Goal: Task Accomplishment & Management: Use online tool/utility

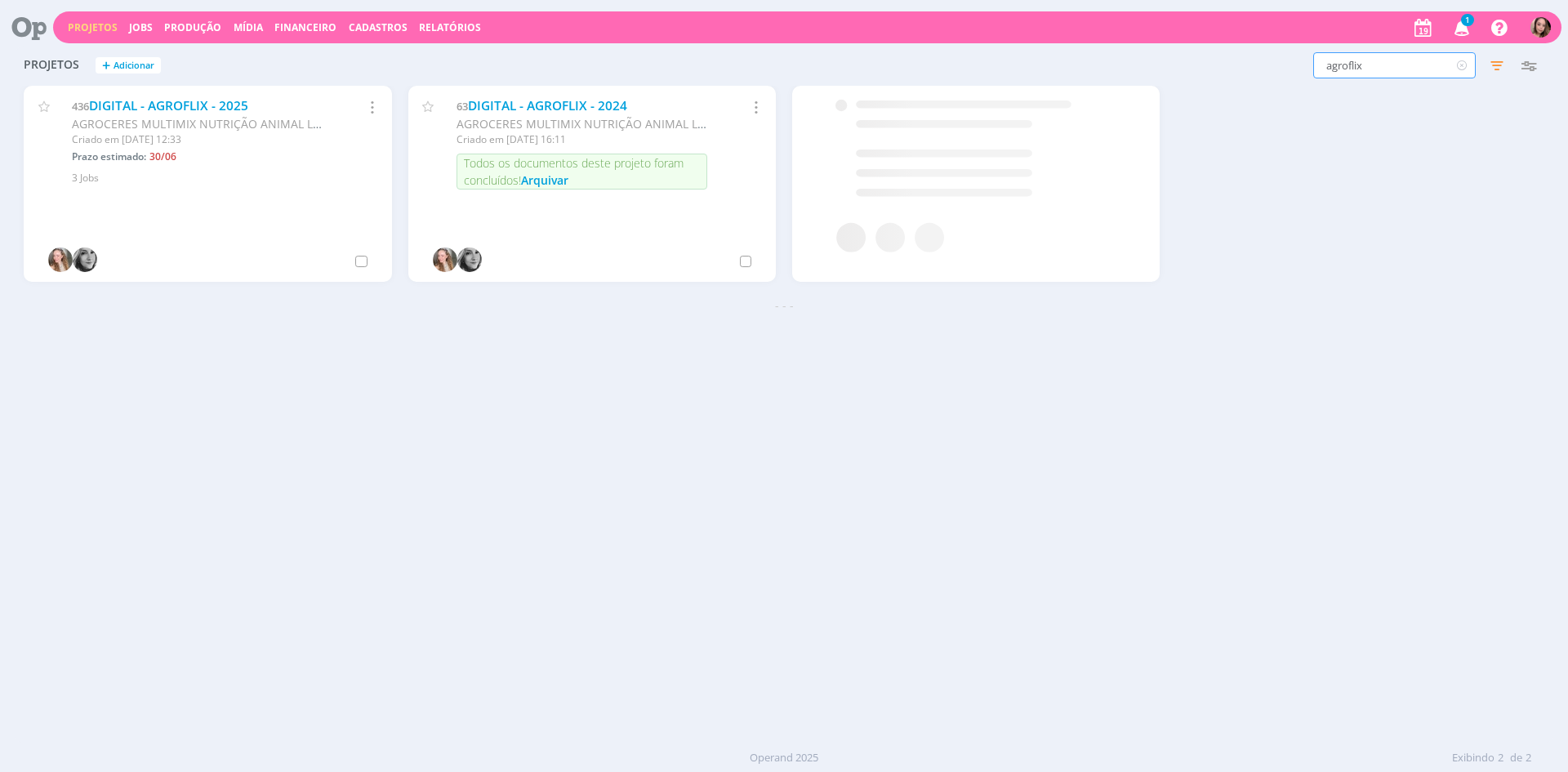
click at [1404, 63] on input "agroflix" at bounding box center [1395, 65] width 163 height 27
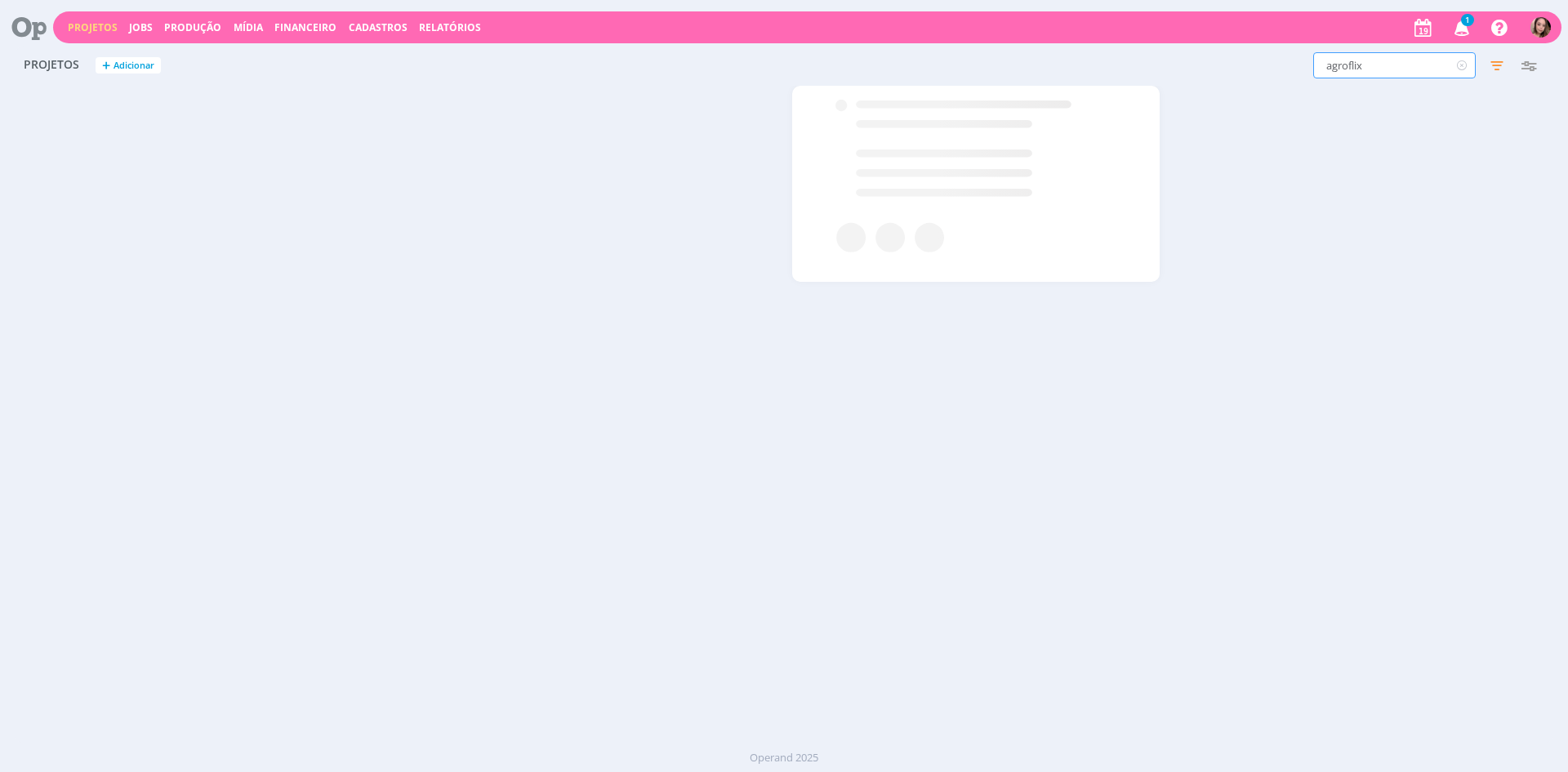
click at [1404, 63] on input "agroflix" at bounding box center [1395, 65] width 163 height 27
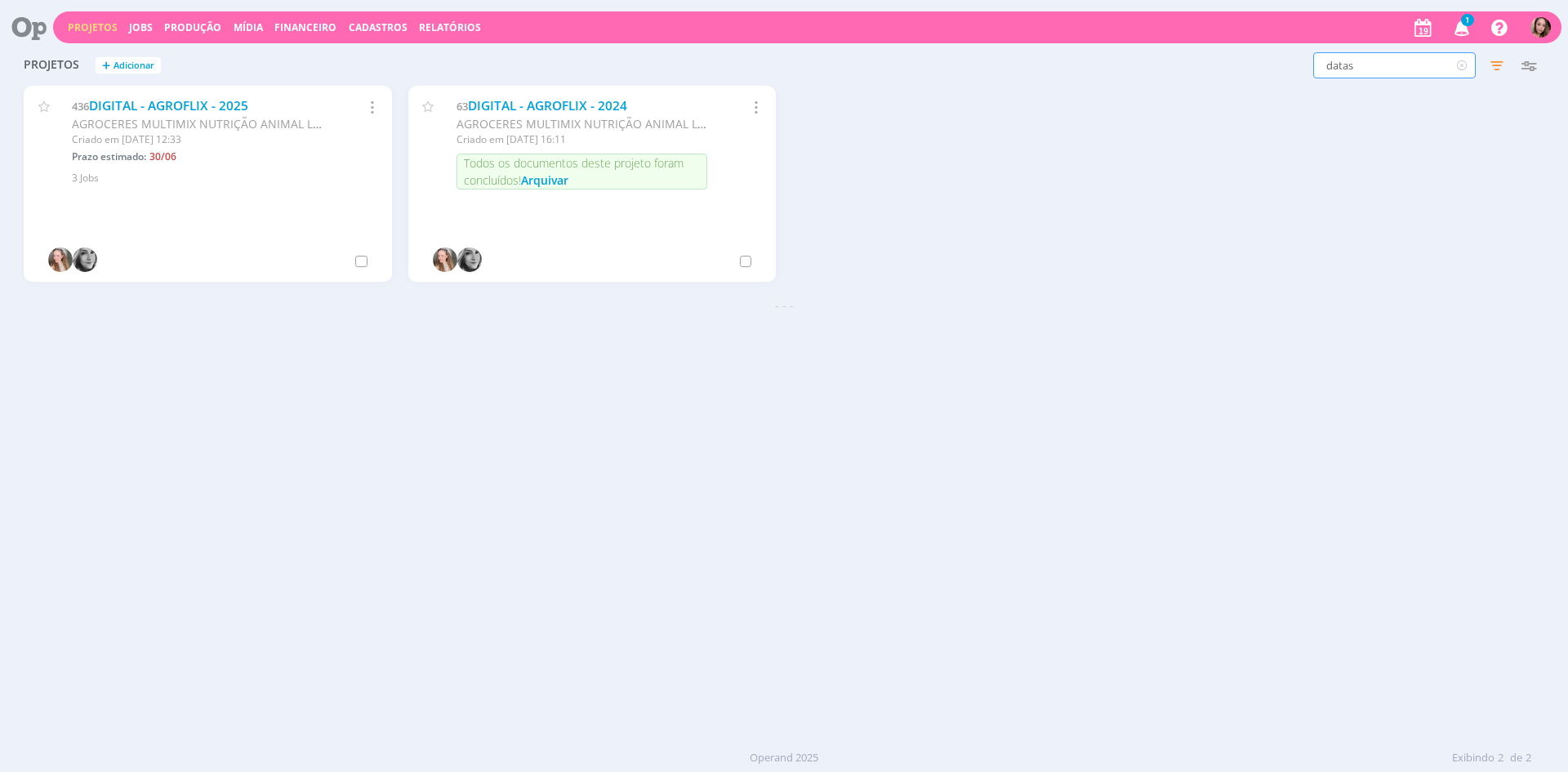
type input "datas"
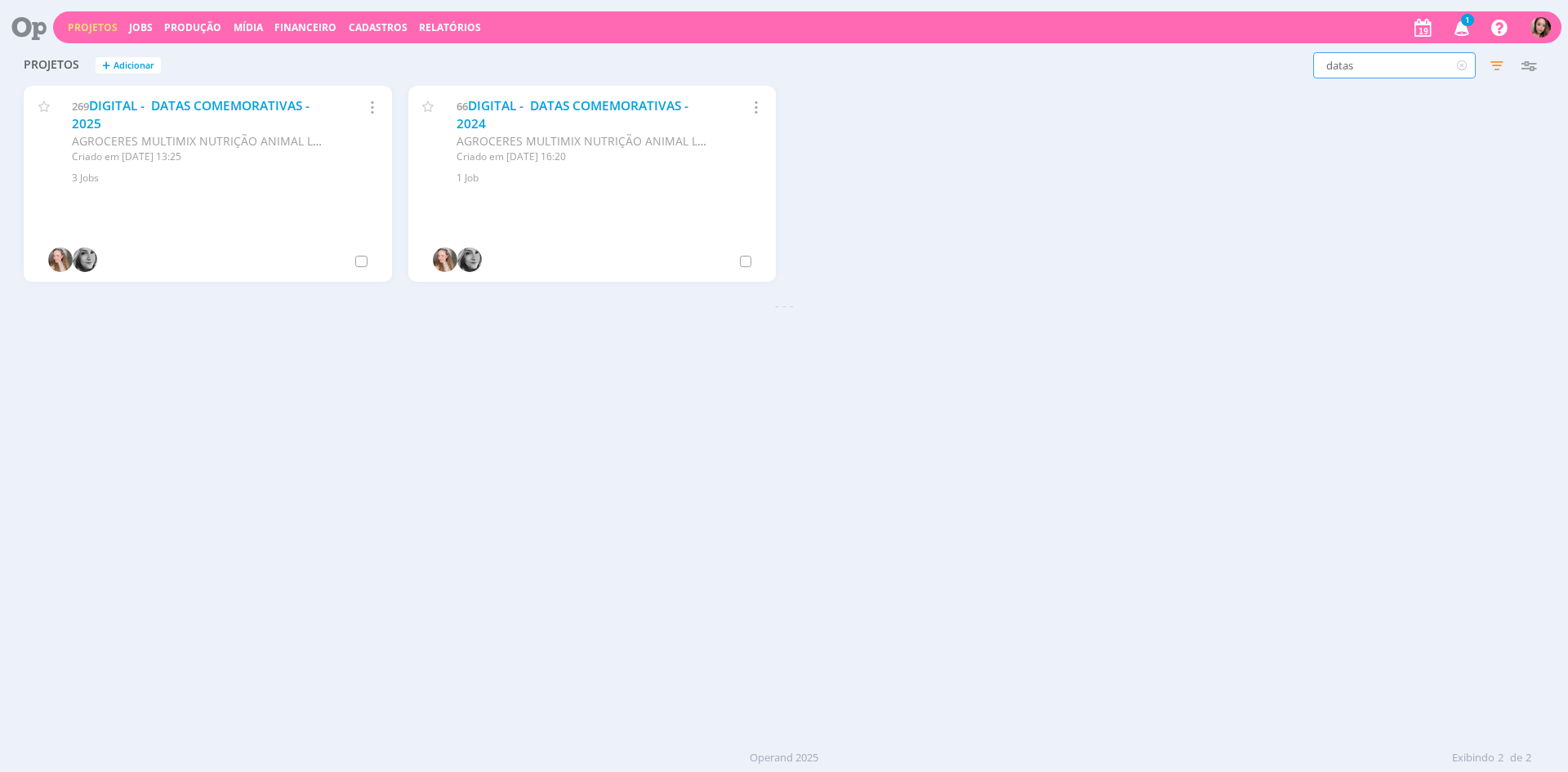
click at [1465, 35] on icon "button" at bounding box center [1462, 27] width 28 height 27
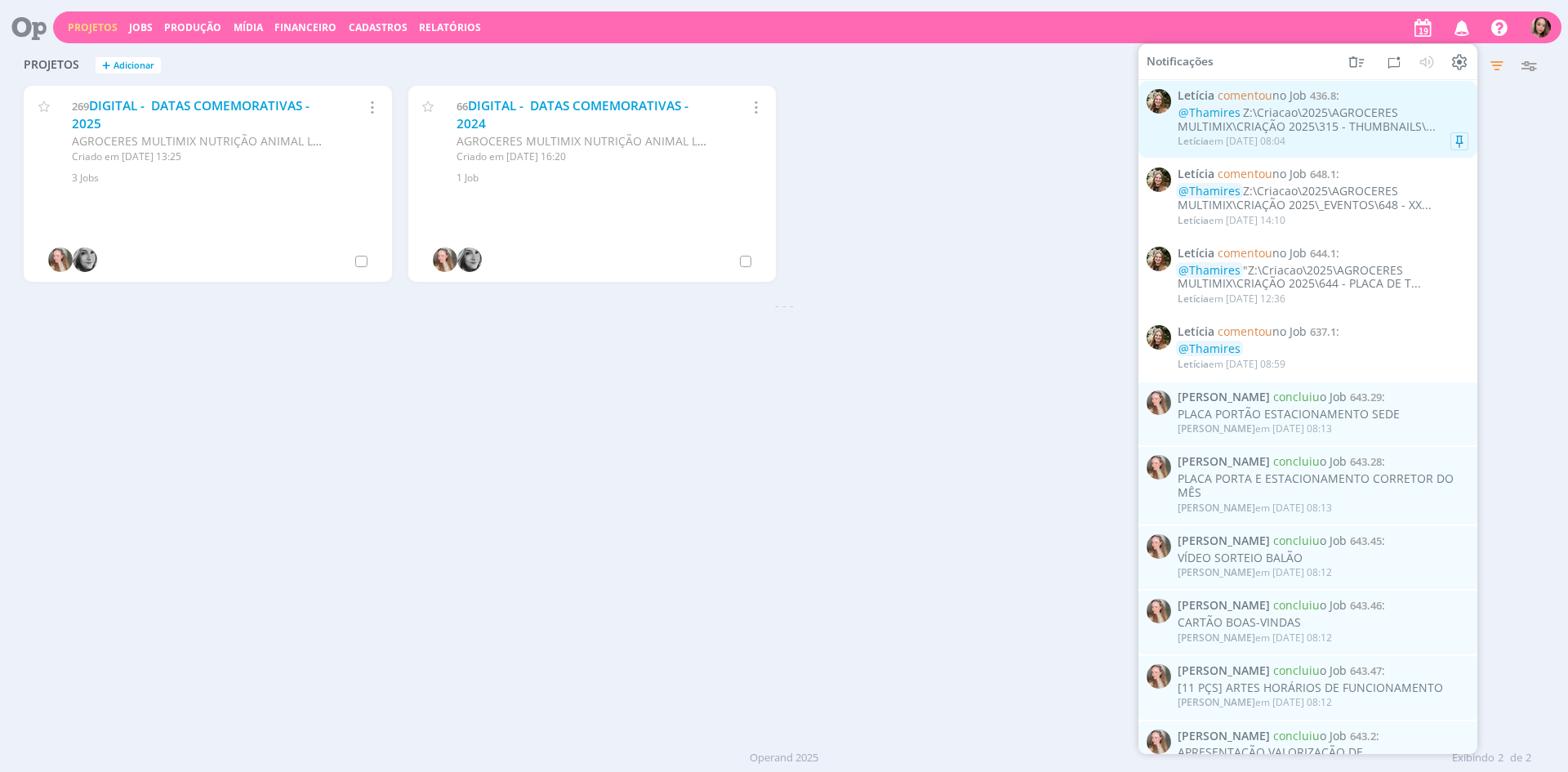
click at [1383, 122] on div "@Thamires Z:\Criacao\2025\AGROCERES MULTIMIX\CRIAÇÃO 2025\315 - THUMBNAILS\..." at bounding box center [1323, 119] width 291 height 27
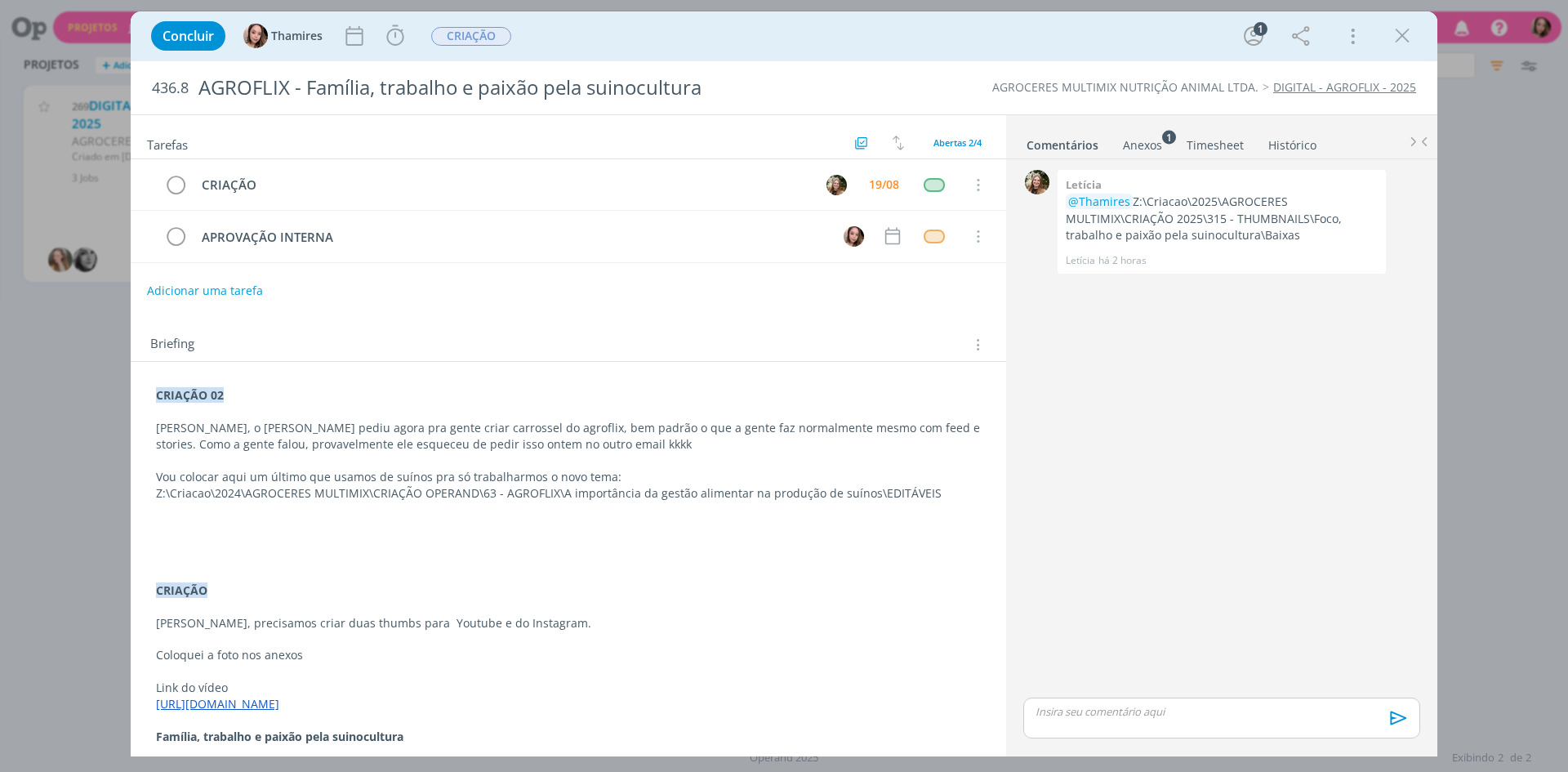
click at [1167, 145] on li "Anexos 1" at bounding box center [1153, 141] width 63 height 24
click at [1156, 145] on div "Anexos 1" at bounding box center [1142, 145] width 39 height 16
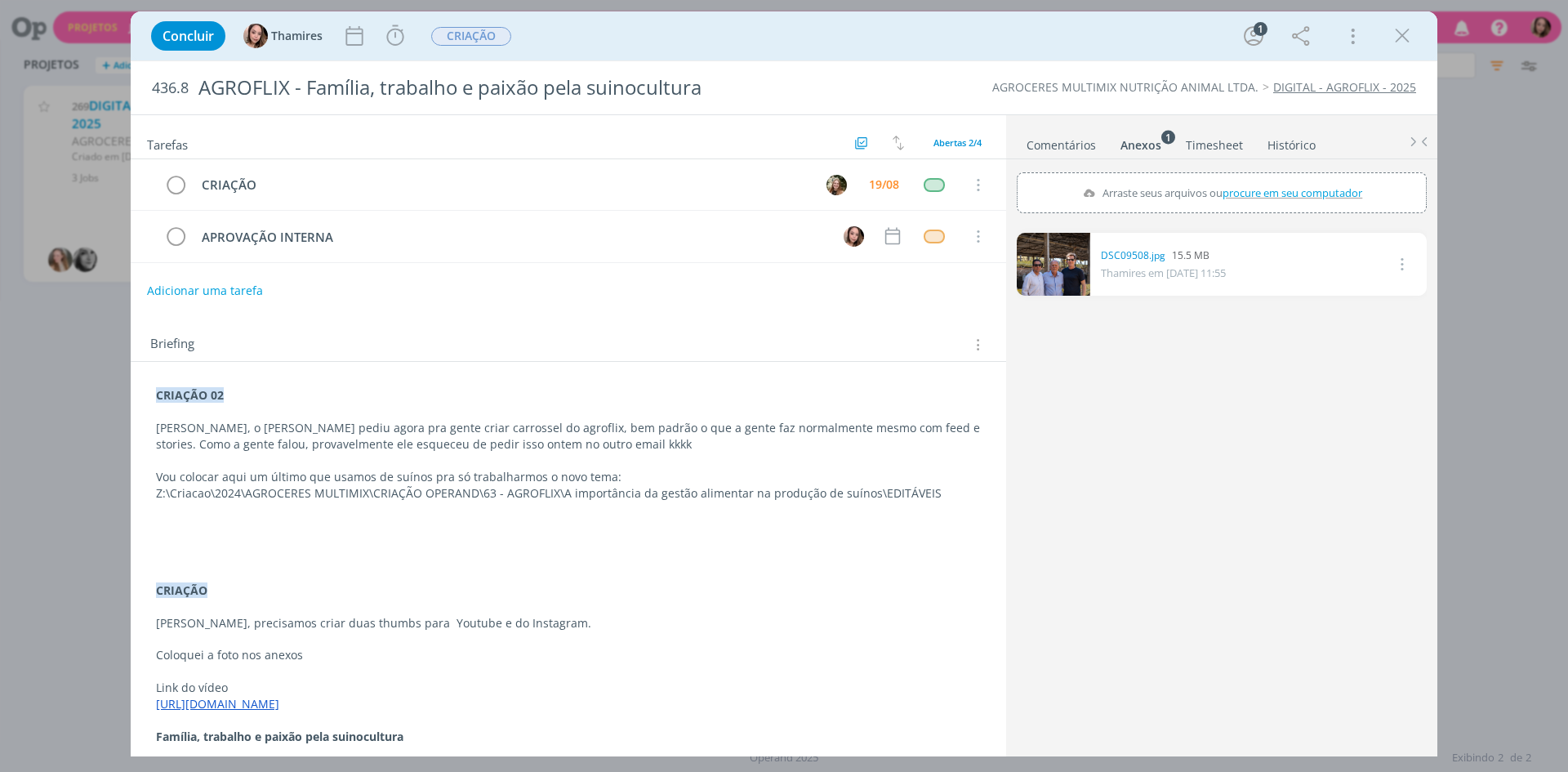
click at [1077, 146] on link "Comentários" at bounding box center [1060, 141] width 71 height 24
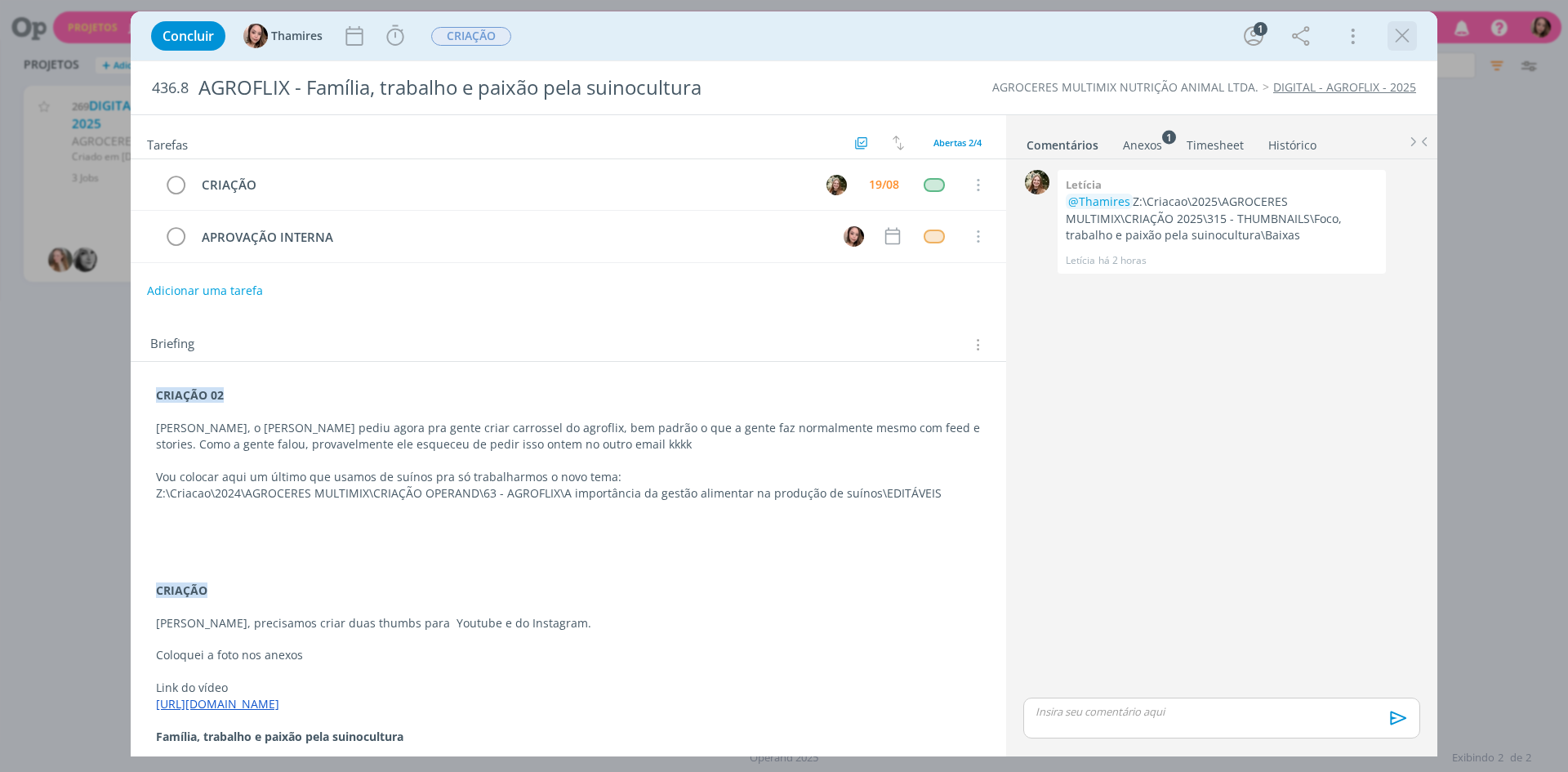
click at [1401, 44] on icon "dialog" at bounding box center [1402, 36] width 25 height 25
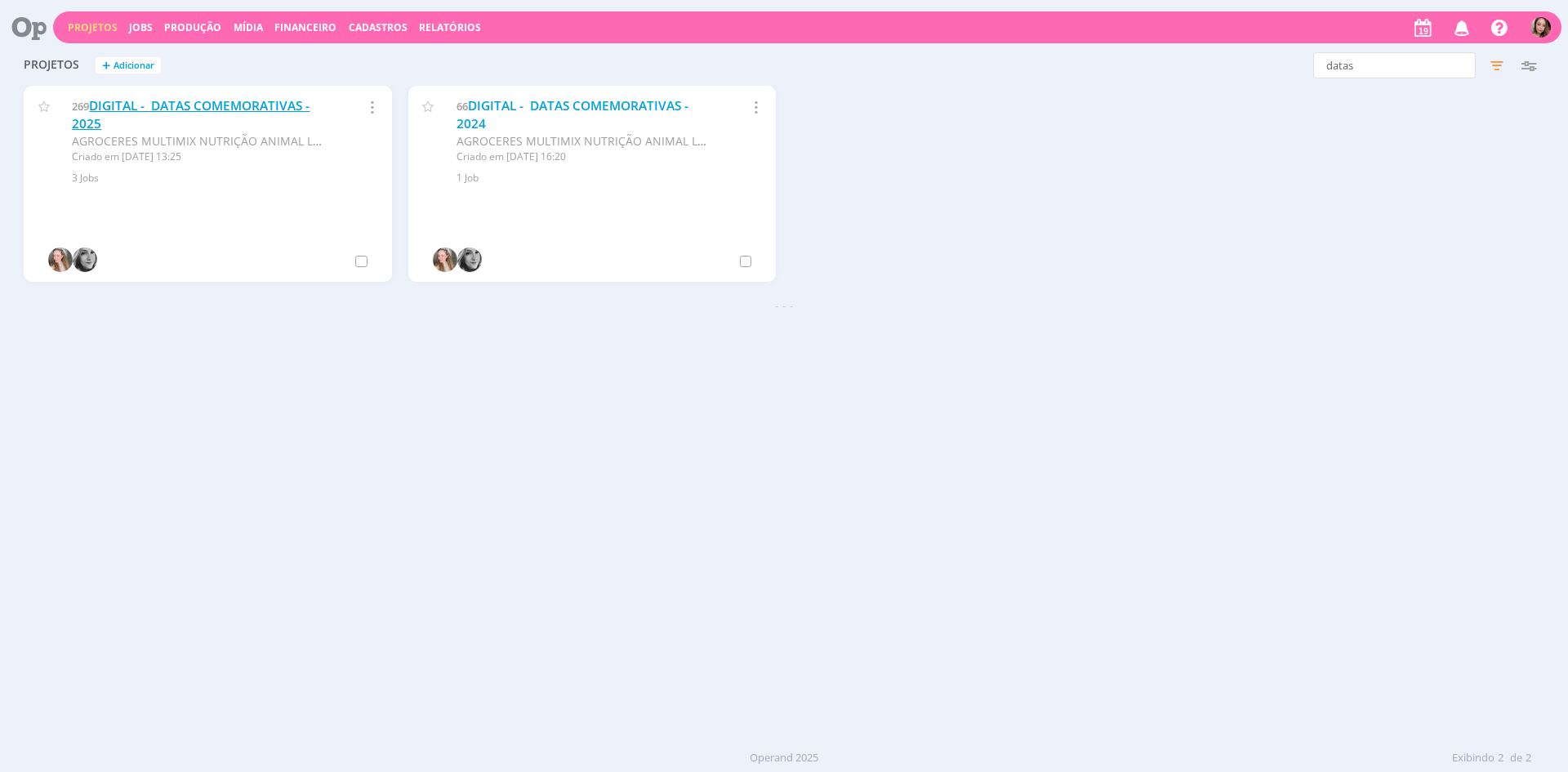
click at [268, 104] on link "DIGITAL - DATAS COMEMORATIVAS - 2025" at bounding box center [190, 115] width 238 height 35
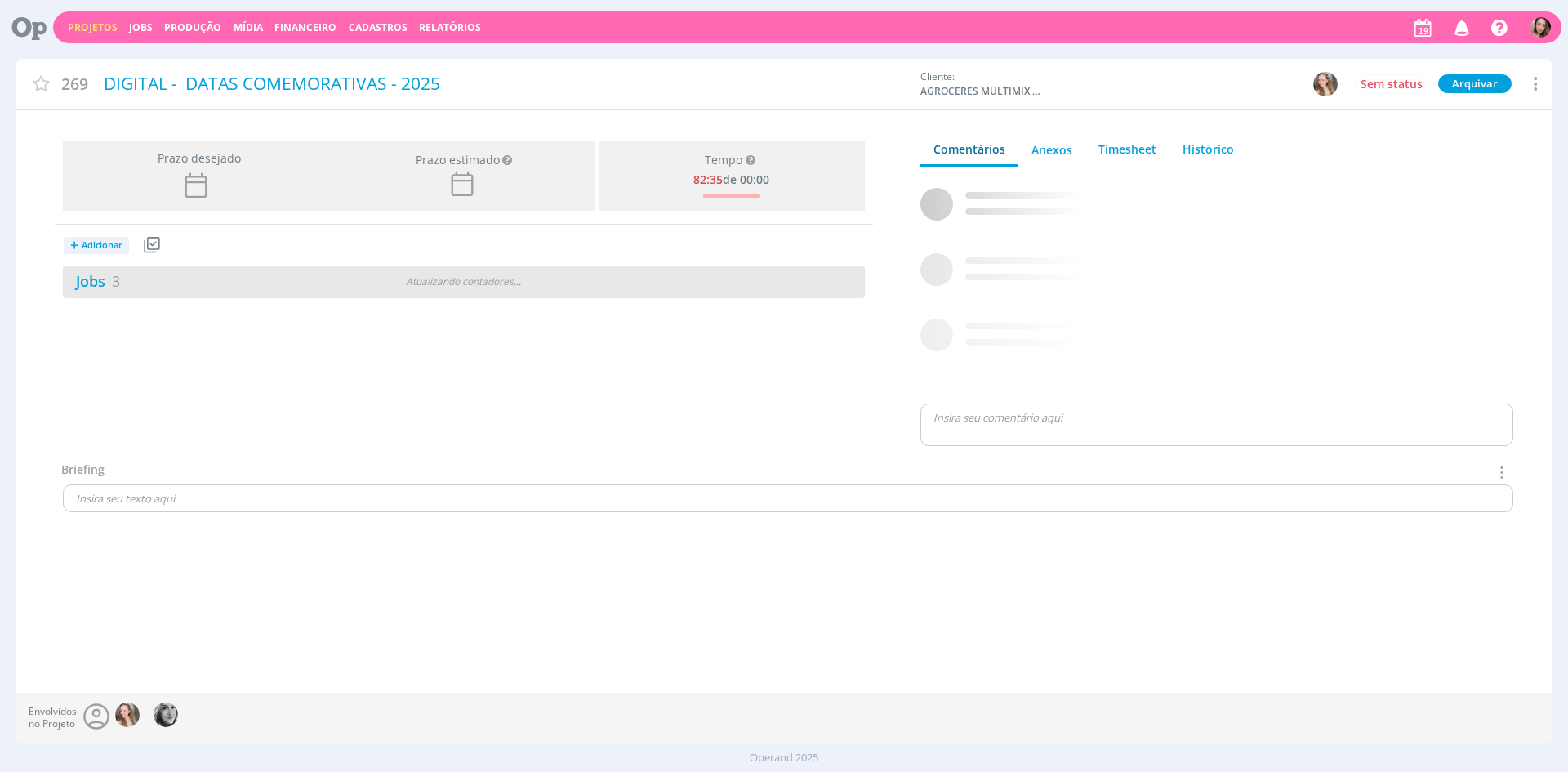
click at [230, 293] on div "Jobs 3" at bounding box center [198, 281] width 271 height 22
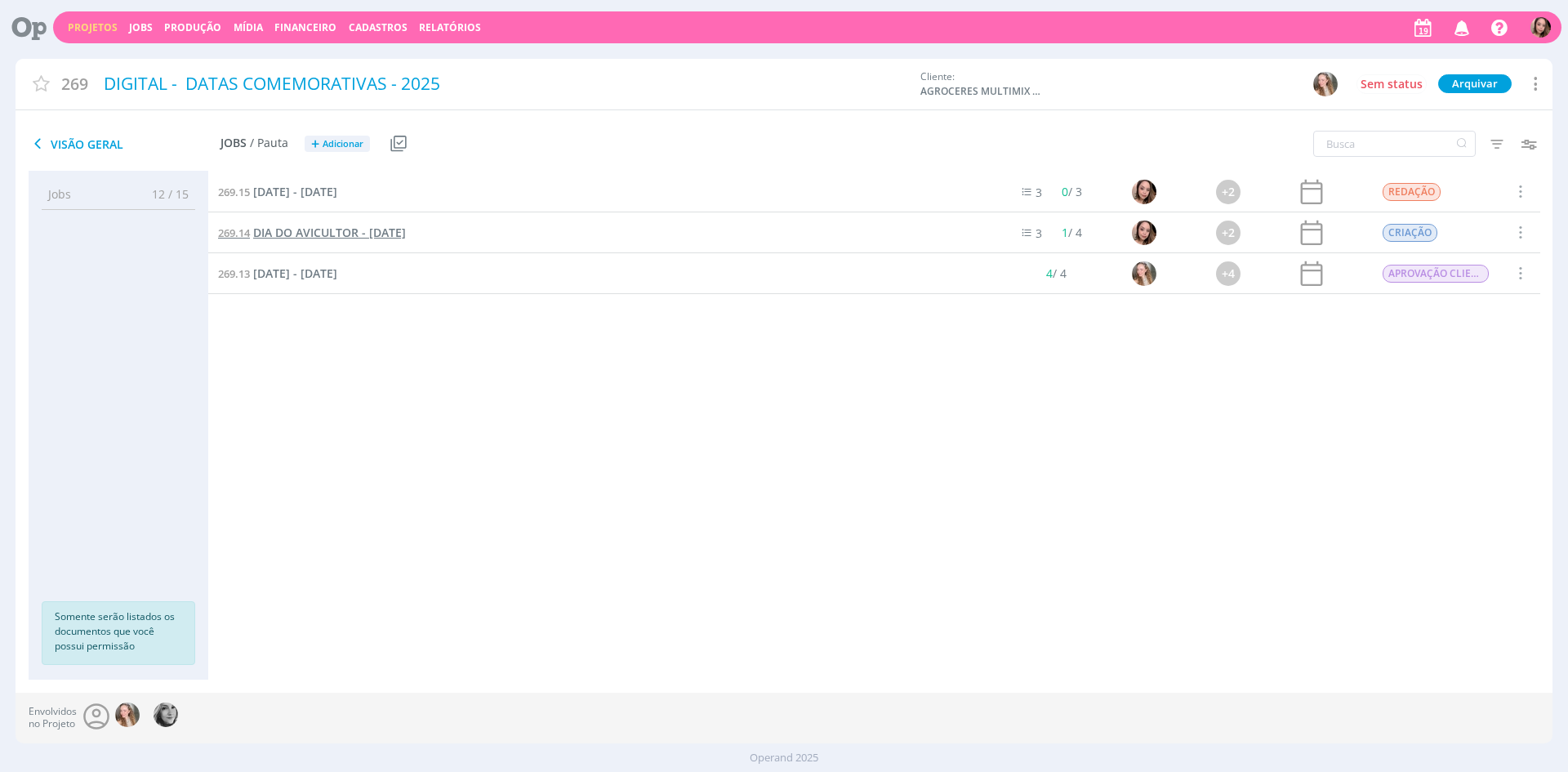
click at [284, 239] on span "DIA DO AVICULTOR - [DATE]" at bounding box center [329, 232] width 152 height 15
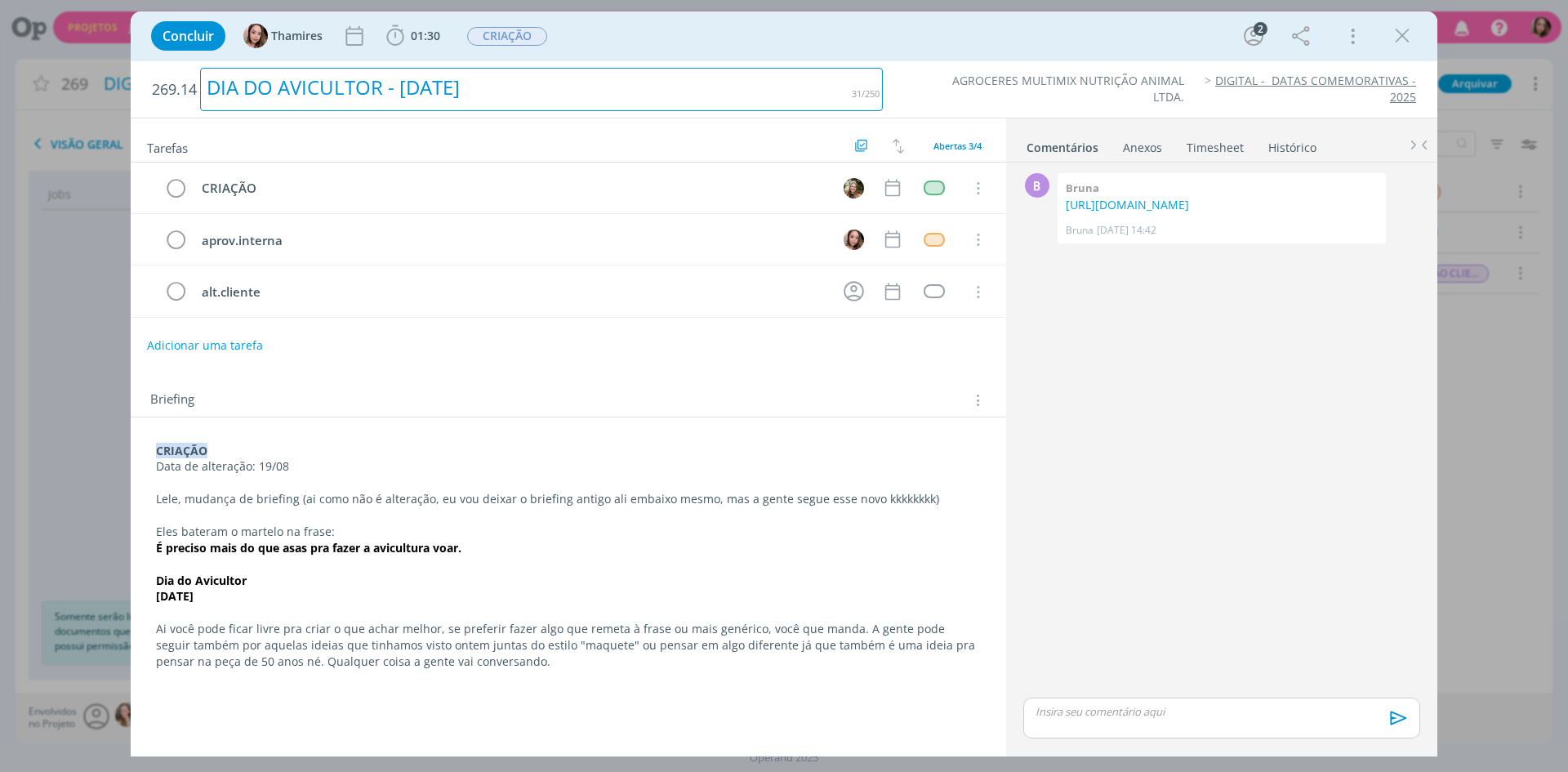
drag, startPoint x: 202, startPoint y: 85, endPoint x: 642, endPoint y: 82, distance: 440.0
click at [642, 82] on div "DIA DO AVICULTOR - [DATE]" at bounding box center [541, 90] width 683 height 44
copy div "DIA DO AVICULTOR - [DATE]"
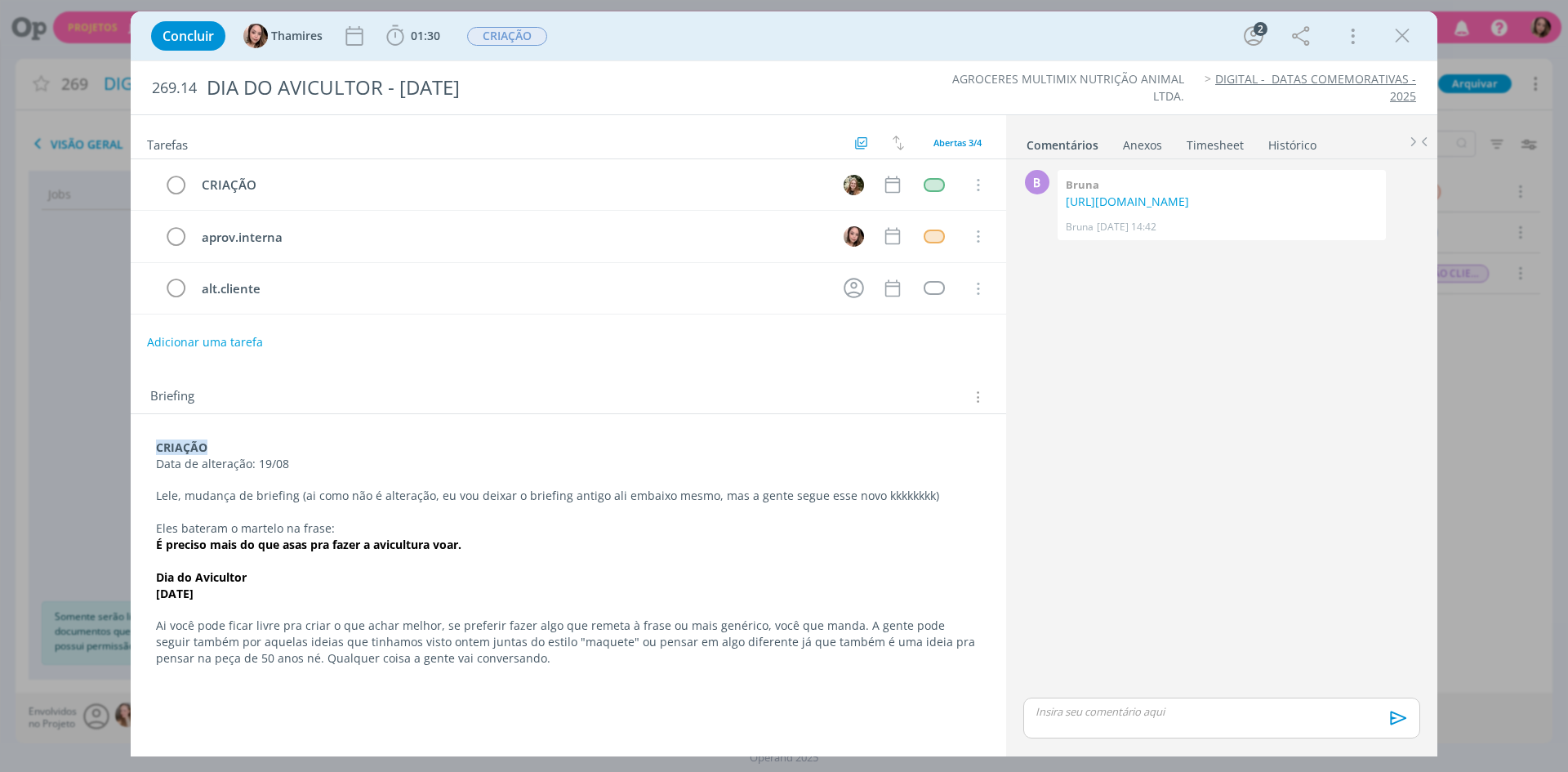
click at [37, 330] on div "Concluir Thamires 01:30 Iniciar Apontar Data * [DATE] Horas * 00:00 Tarefa Sele…" at bounding box center [784, 386] width 1568 height 772
click at [1402, 33] on icon "dialog" at bounding box center [1402, 36] width 25 height 25
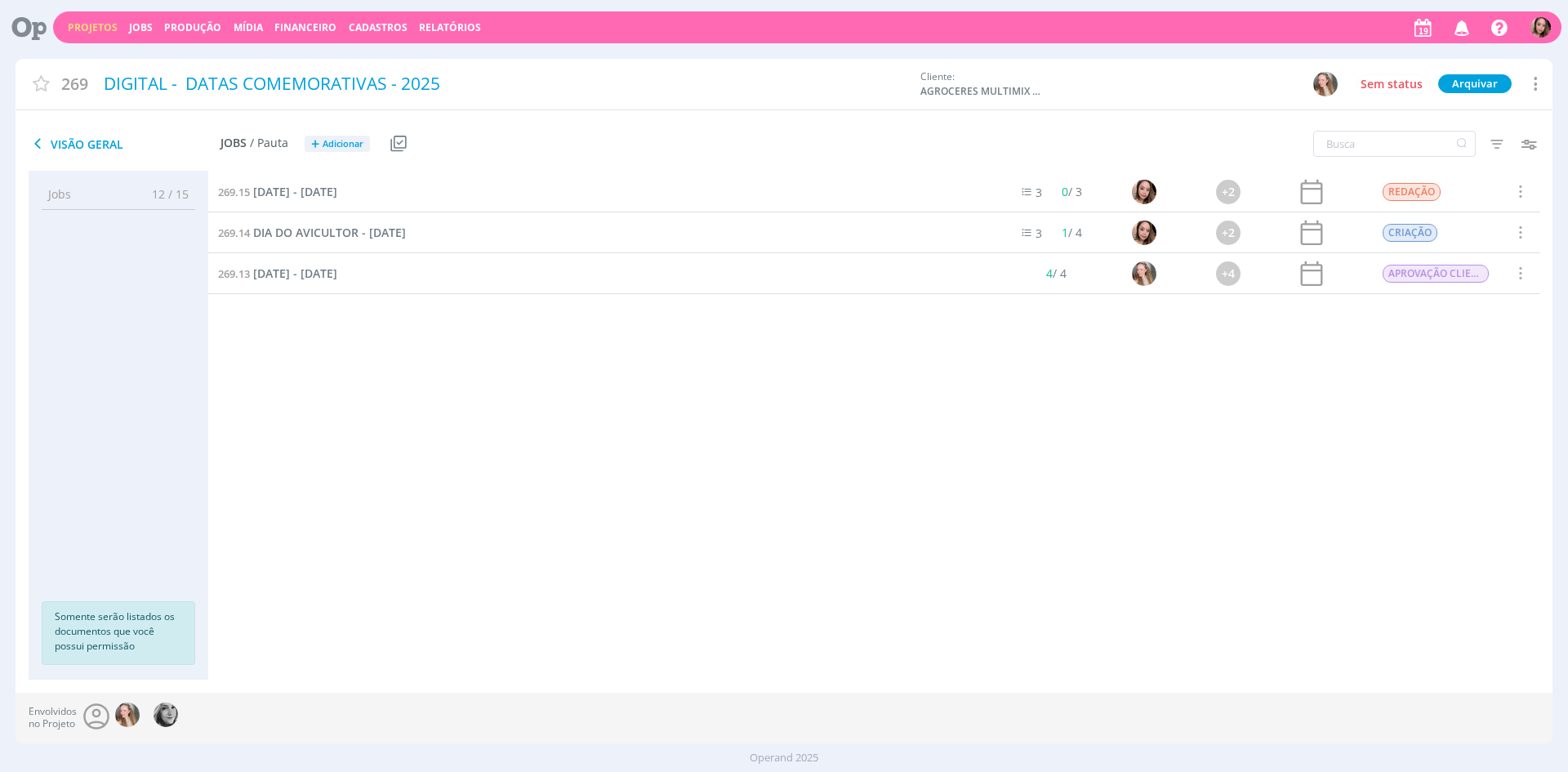
click at [101, 30] on link "Projetos" at bounding box center [93, 27] width 50 height 14
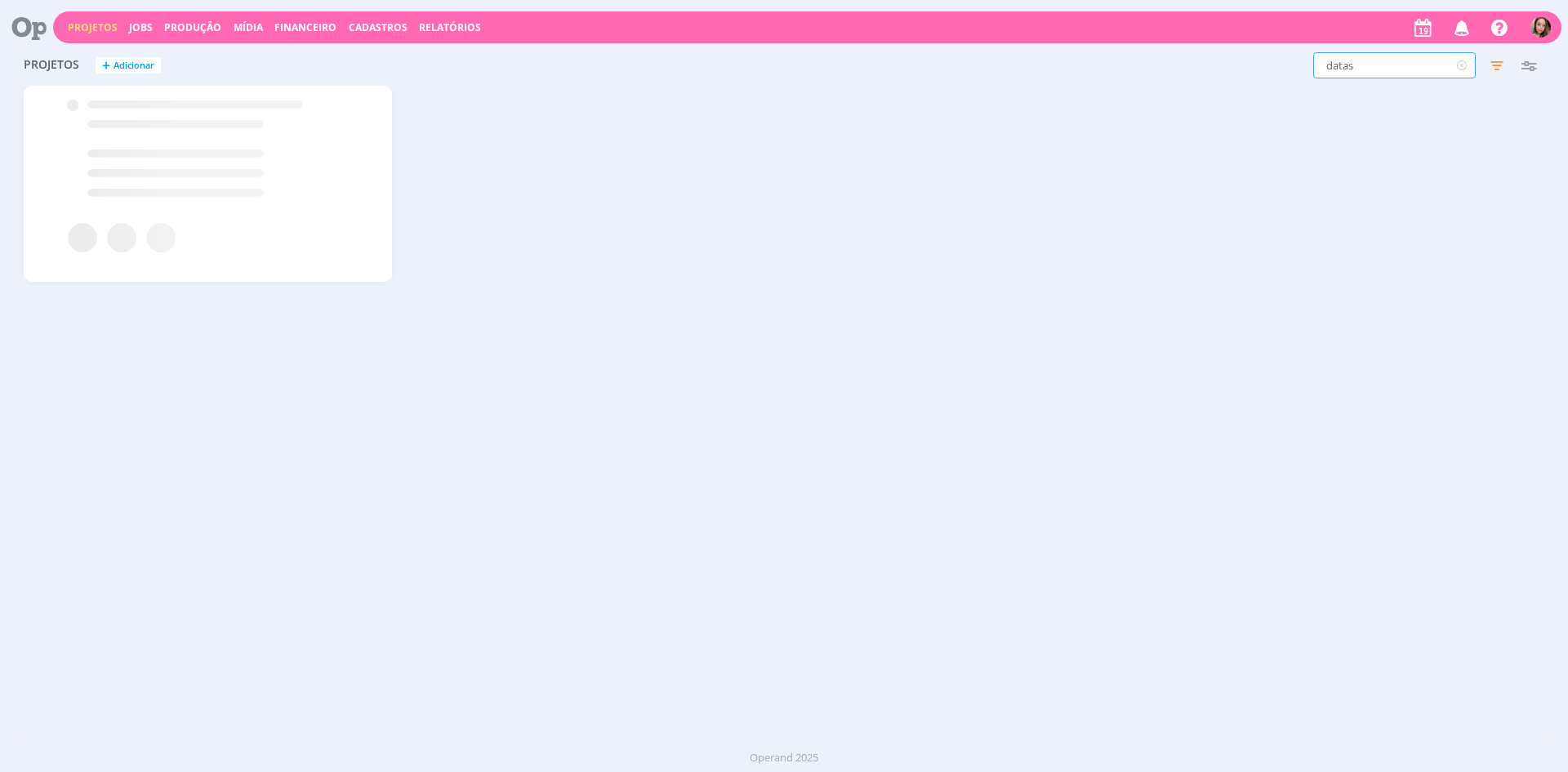
click at [1376, 76] on input "datas" at bounding box center [1395, 65] width 163 height 27
type input "agblog"
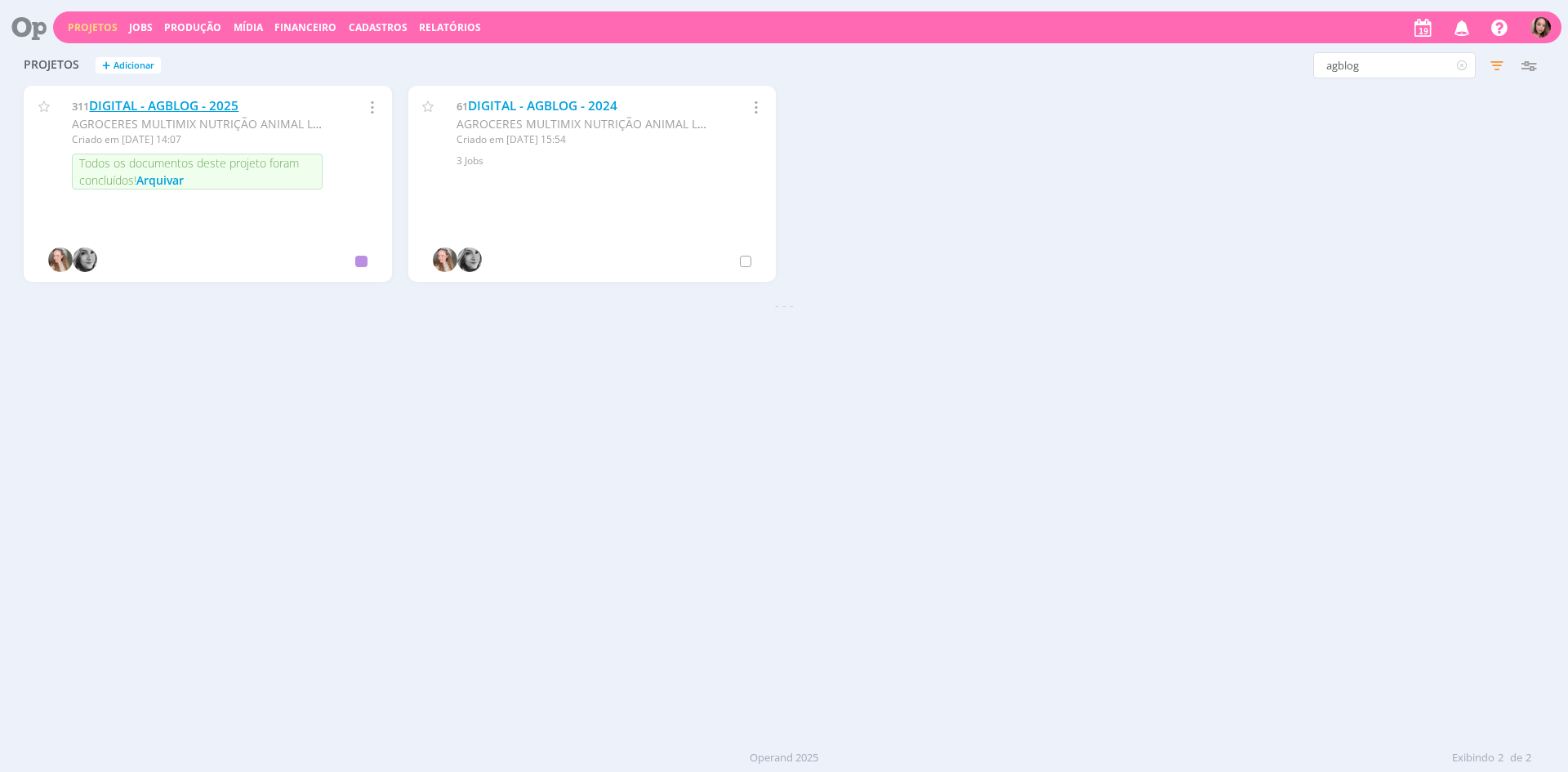
click at [212, 108] on link "DIGITAL - AGBLOG - 2025" at bounding box center [164, 106] width 150 height 17
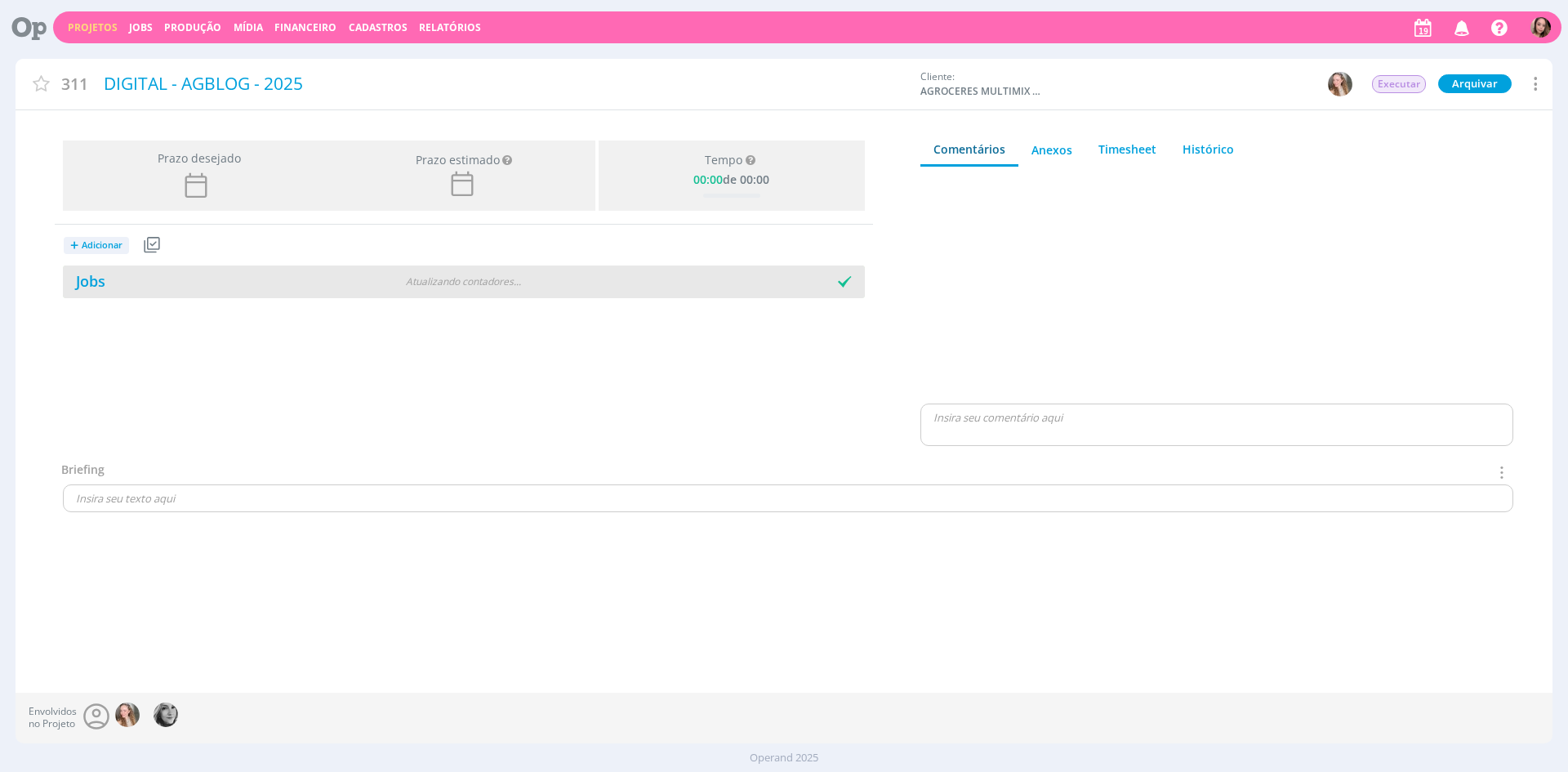
click at [241, 286] on div "Jobs" at bounding box center [198, 281] width 271 height 22
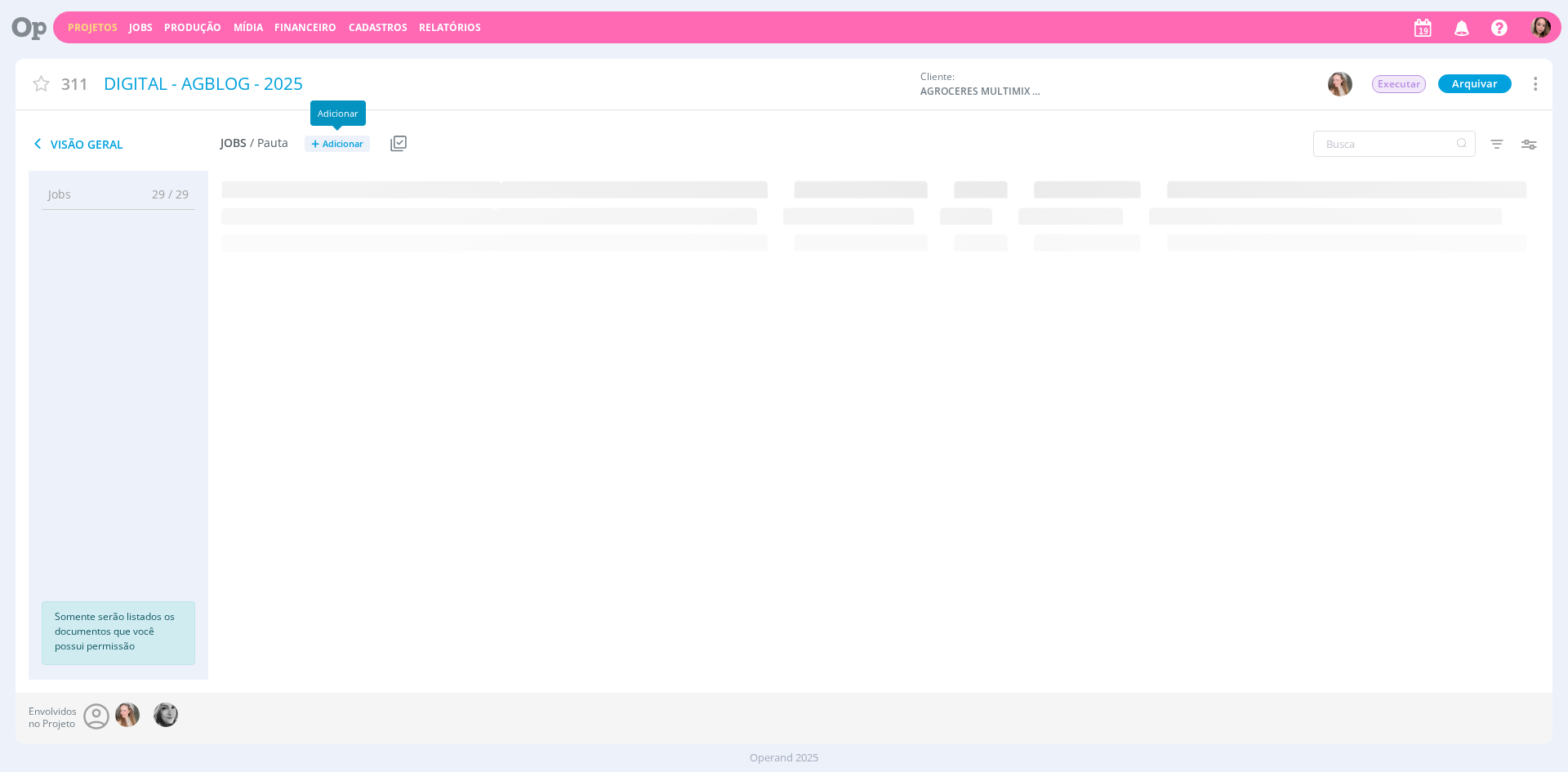
click at [342, 146] on span "Adicionar" at bounding box center [343, 144] width 41 height 10
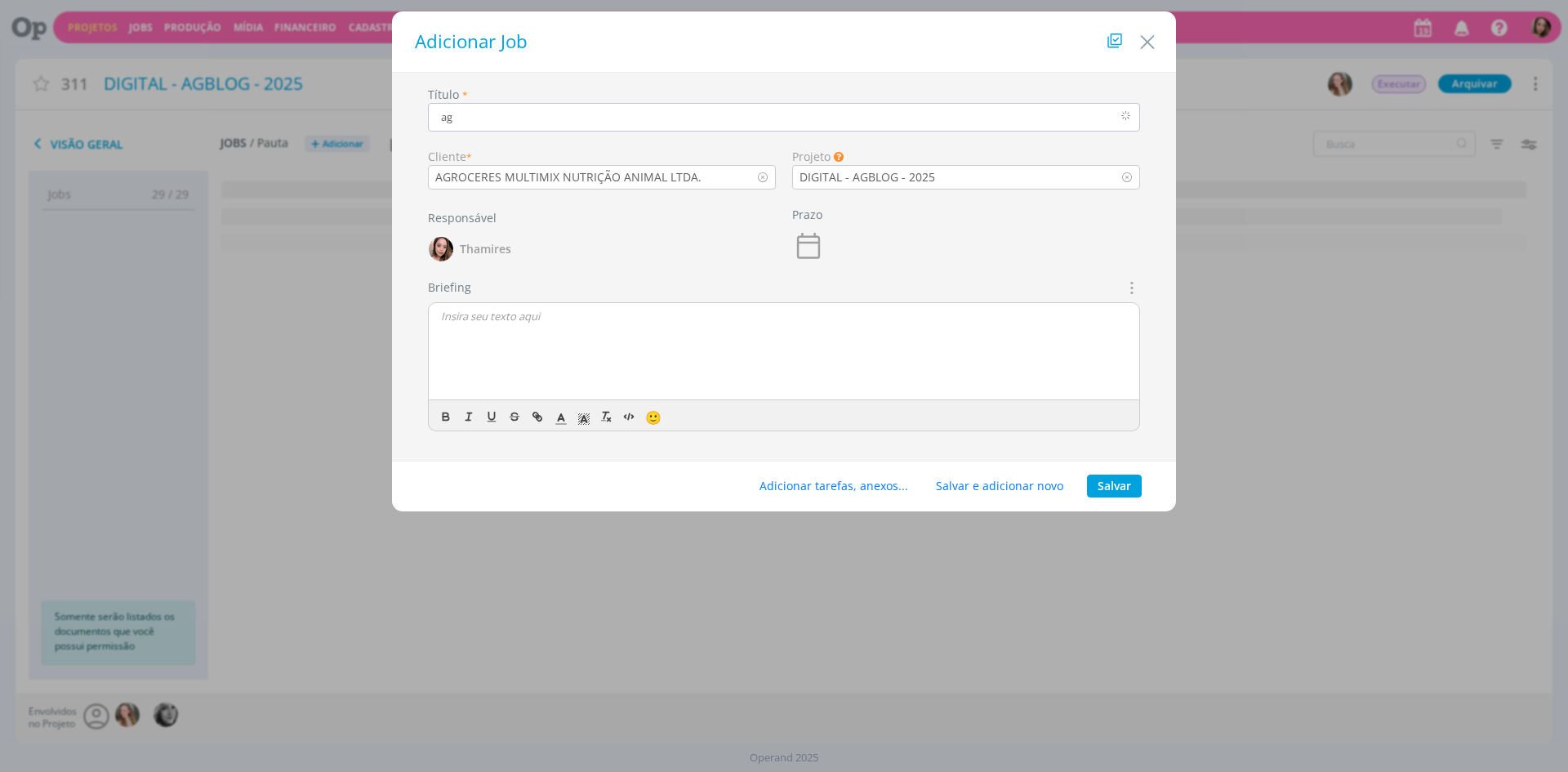
type input "a"
type input "AGBLOG - TABELAS PARA REDESENHAR"
click at [579, 324] on p "dialog" at bounding box center [784, 316] width 686 height 15
click at [775, 345] on p "Lele, vamos precisar redesenhar essas tabelas que estão em anexo. [PERSON_NAME]…" at bounding box center [784, 354] width 686 height 30
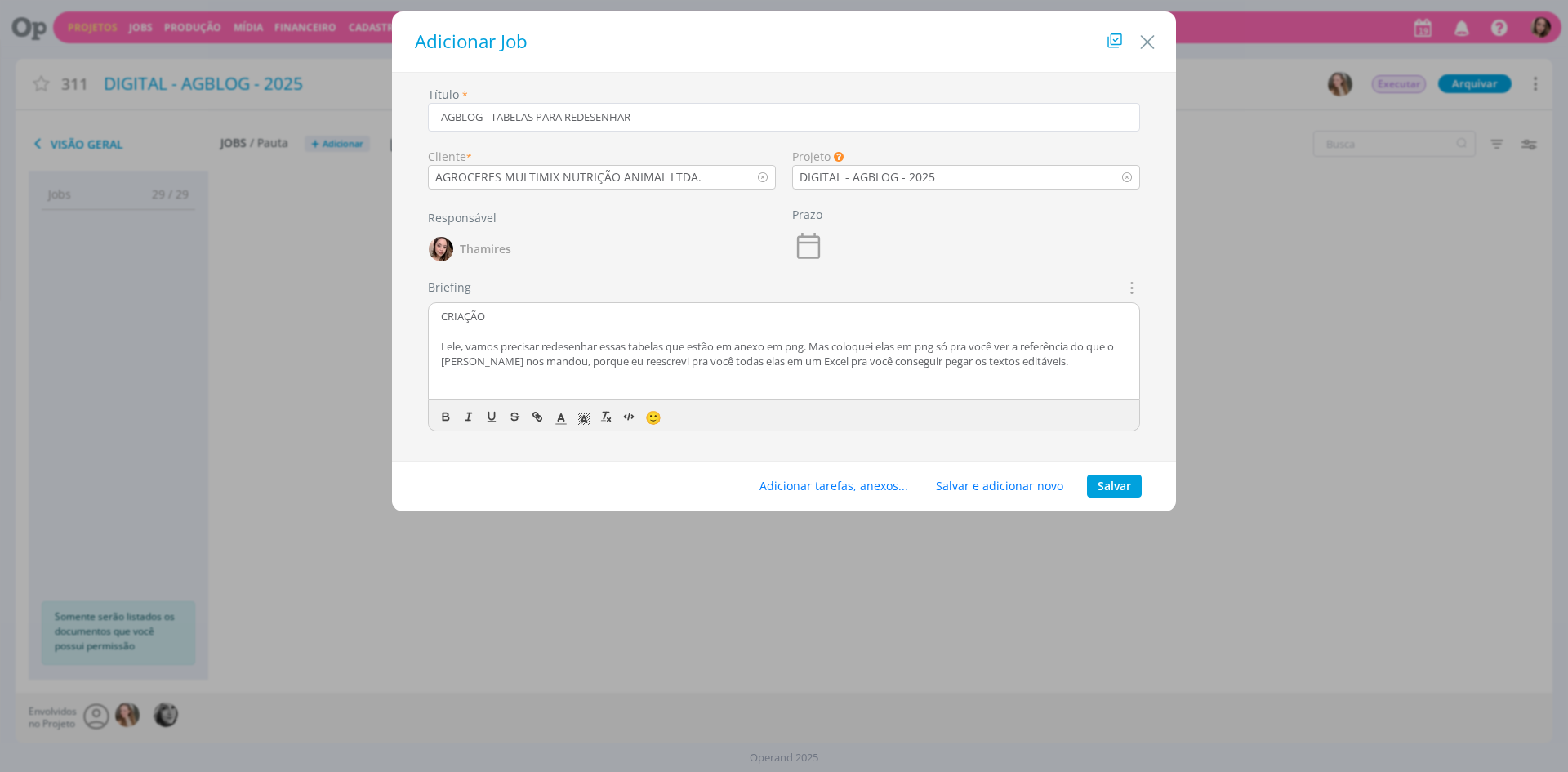
click at [1093, 368] on p "Lele, vamos precisar redesenhar essas tabelas que estão em anexo em png. Mas co…" at bounding box center [784, 354] width 686 height 30
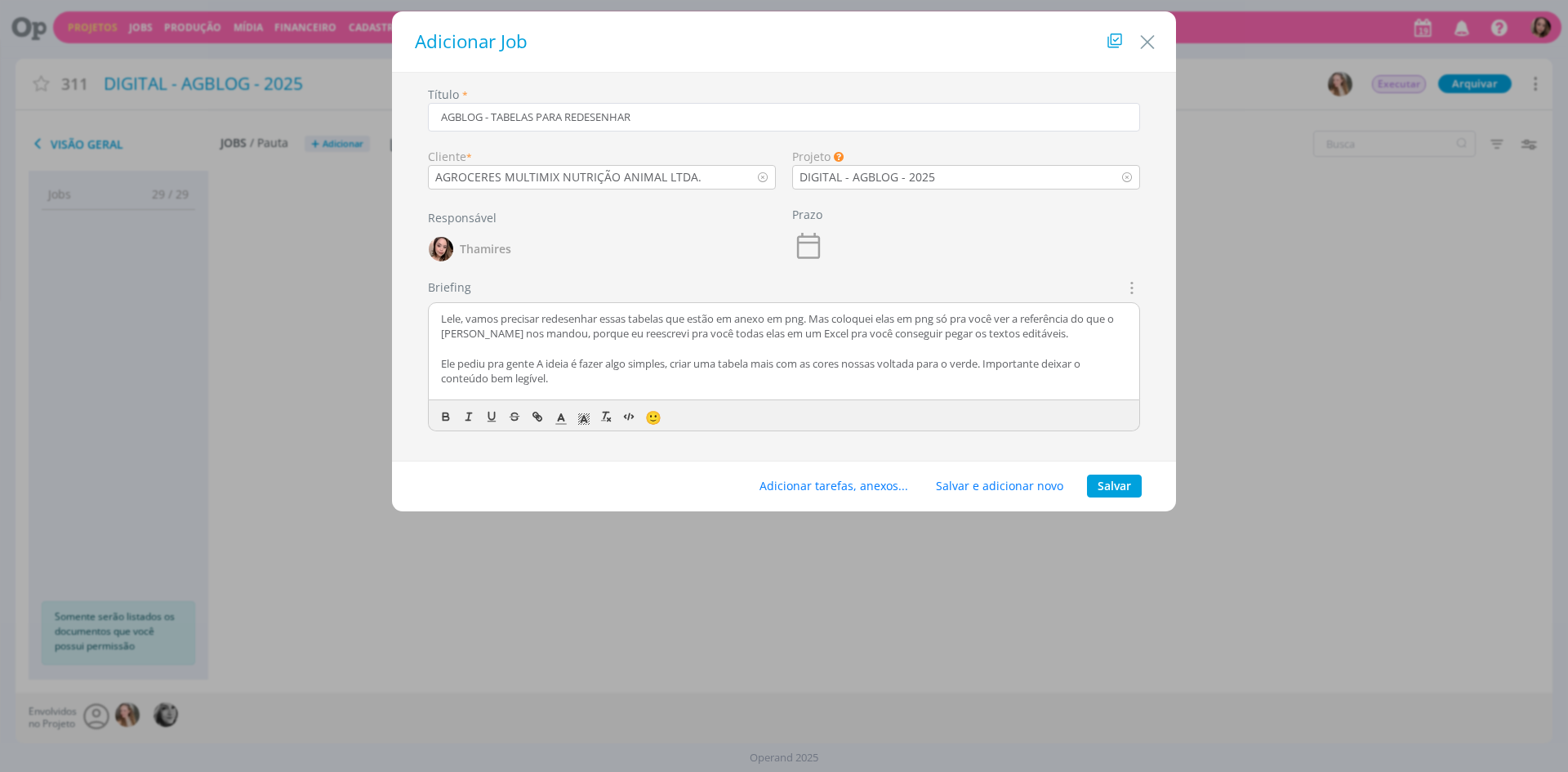
click at [550, 366] on p "Ele pediu pra gente A ideia é fazer algo simples, criar uma tabela mais com as …" at bounding box center [784, 371] width 686 height 30
click at [659, 371] on p "Ele pediu pra gente trabalhar algo simples, criar uma tabela mais com as cores …" at bounding box center [784, 371] width 686 height 30
drag, startPoint x: 651, startPoint y: 371, endPoint x: 892, endPoint y: 384, distance: 241.4
click at [892, 382] on p "Ele pediu pra gente trabalhar algo simples, criar uma tabela mais com as cores …" at bounding box center [784, 371] width 686 height 30
click at [900, 391] on p "dialog" at bounding box center [784, 394] width 686 height 15
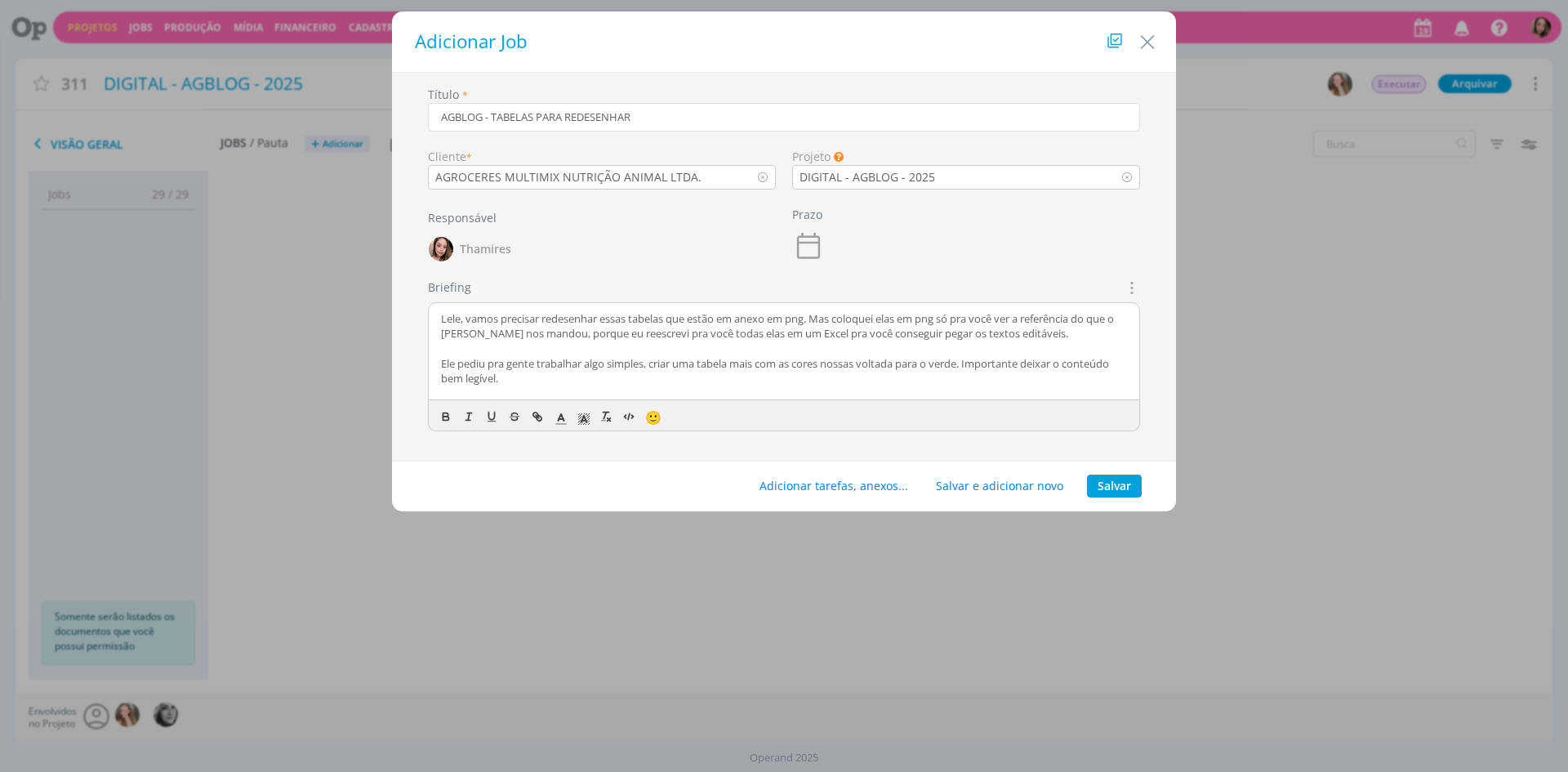
click at [978, 368] on p "Ele pediu pra gente trabalhar algo simples, criar uma tabela mais com as cores …" at bounding box center [784, 371] width 686 height 30
click at [1101, 361] on p "Ele pediu pra gente trabalhar algo simples, criar uma tabela mais com as cores …" at bounding box center [784, 371] width 686 height 30
click at [609, 369] on p "Ele pediu pra gente trabalhar algo simples, criar uma tabela mais com as cores …" at bounding box center [784, 371] width 686 height 30
click at [629, 376] on p "Ele pediu pra gente trabalhar algo simples, criar uma tabela mais com as cores …" at bounding box center [784, 371] width 686 height 30
click at [848, 370] on p "Ele pediu pra gente trabalhar algo simples, criar uma tabela mais com as cores …" at bounding box center [784, 371] width 686 height 30
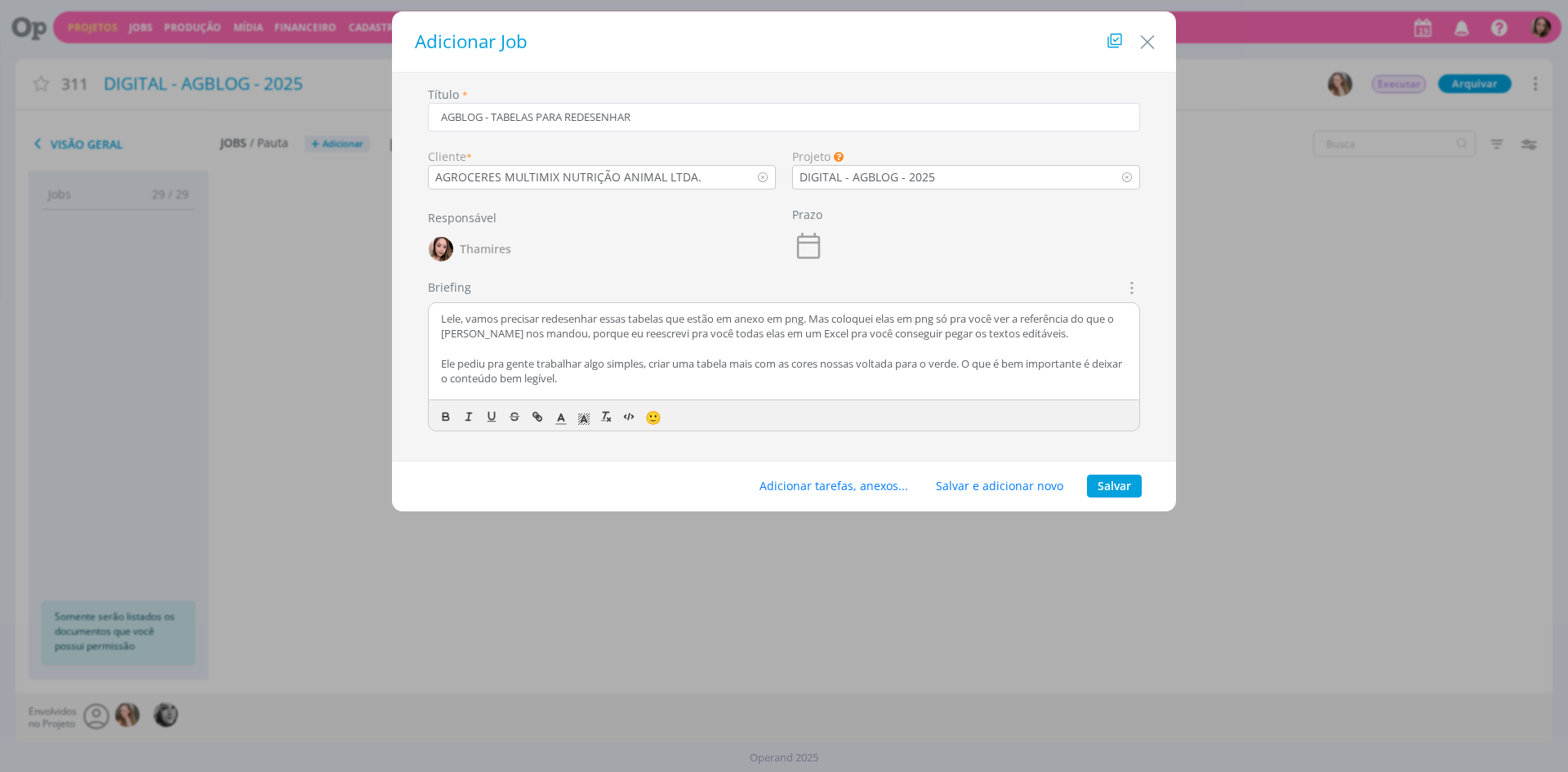
click at [788, 368] on p "Ele pediu pra gente trabalhar algo simples, criar uma tabela mais com as cores …" at bounding box center [784, 371] width 686 height 30
drag, startPoint x: 771, startPoint y: 369, endPoint x: 832, endPoint y: 368, distance: 61.0
click at [773, 369] on p "Ele pediu pra gente trabalhar algo simples, criar uma tabela mais com as cores …" at bounding box center [784, 371] width 686 height 30
click at [863, 370] on p "Ele pediu pra gente trabalhar algo simples, criar uma tabela mais com as cores …" at bounding box center [784, 371] width 686 height 30
click at [833, 368] on p "Ele pediu pra gente trabalhar algo simples, criar uma tabela mais com as cores …" at bounding box center [784, 371] width 686 height 30
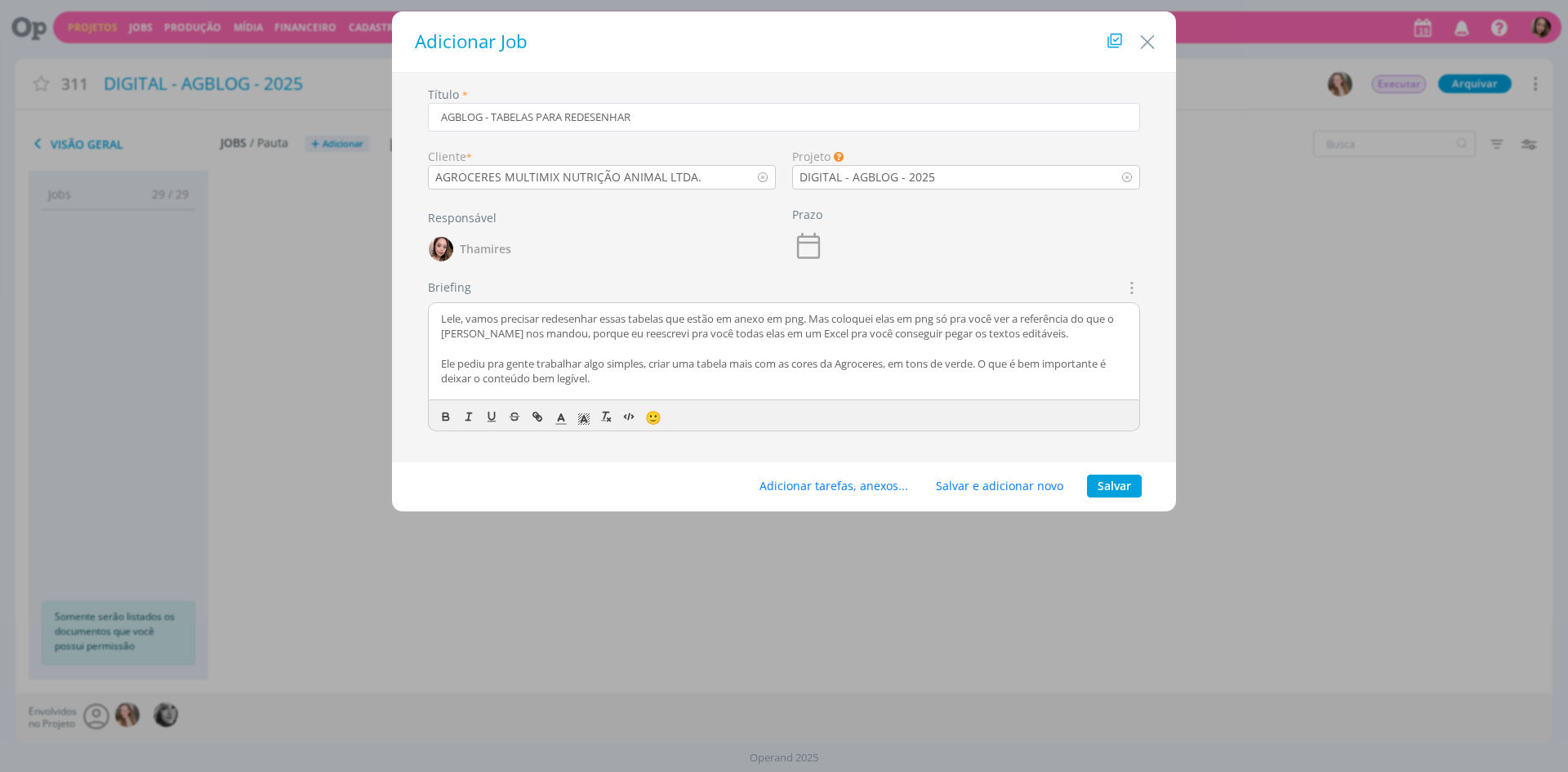
click at [912, 392] on p "dialog" at bounding box center [784, 394] width 686 height 15
click at [634, 324] on p "Lele, vamos precisar redesenhar essas tabelas que estão em anexo em png. Mas co…" at bounding box center [784, 335] width 686 height 30
click at [762, 322] on p "Lele, vamos precisar redesenhar essas três tabelas que estão em anexo em png. M…" at bounding box center [784, 335] width 686 height 30
click at [984, 317] on p "dialog" at bounding box center [784, 313] width 686 height 15
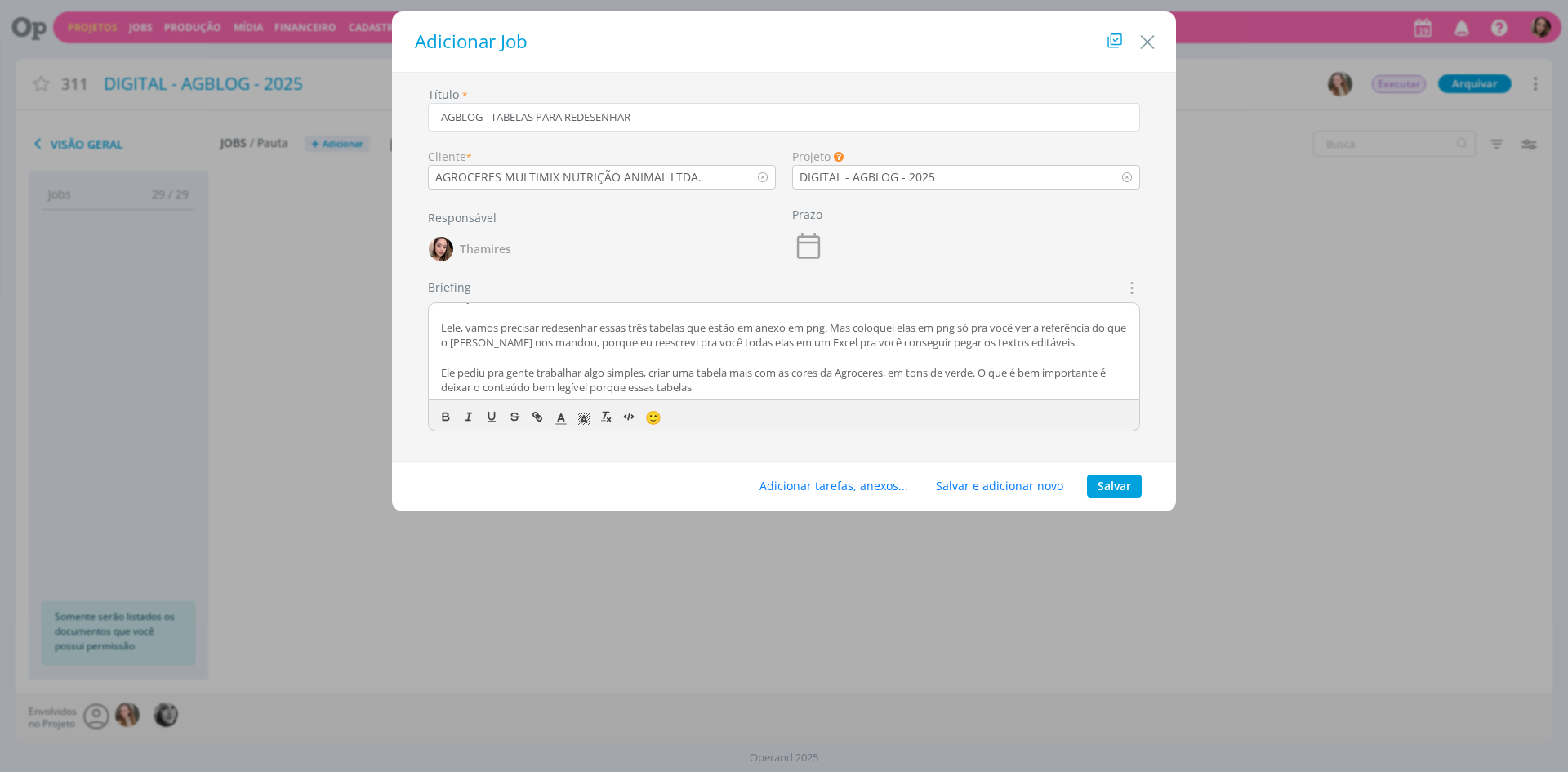
click at [843, 325] on p "Lele, vamos precisar redesenhar essas três tabelas que estão em anexo em png. M…" at bounding box center [784, 335] width 686 height 30
click at [801, 385] on p "Ele pediu pra gente trabalhar algo simples, criar uma tabela mais com as cores …" at bounding box center [784, 381] width 686 height 30
click at [1065, 386] on p "Ele pediu pra gente trabalhar algo simples, criar uma tabela mais com as cores …" at bounding box center [784, 381] width 686 height 30
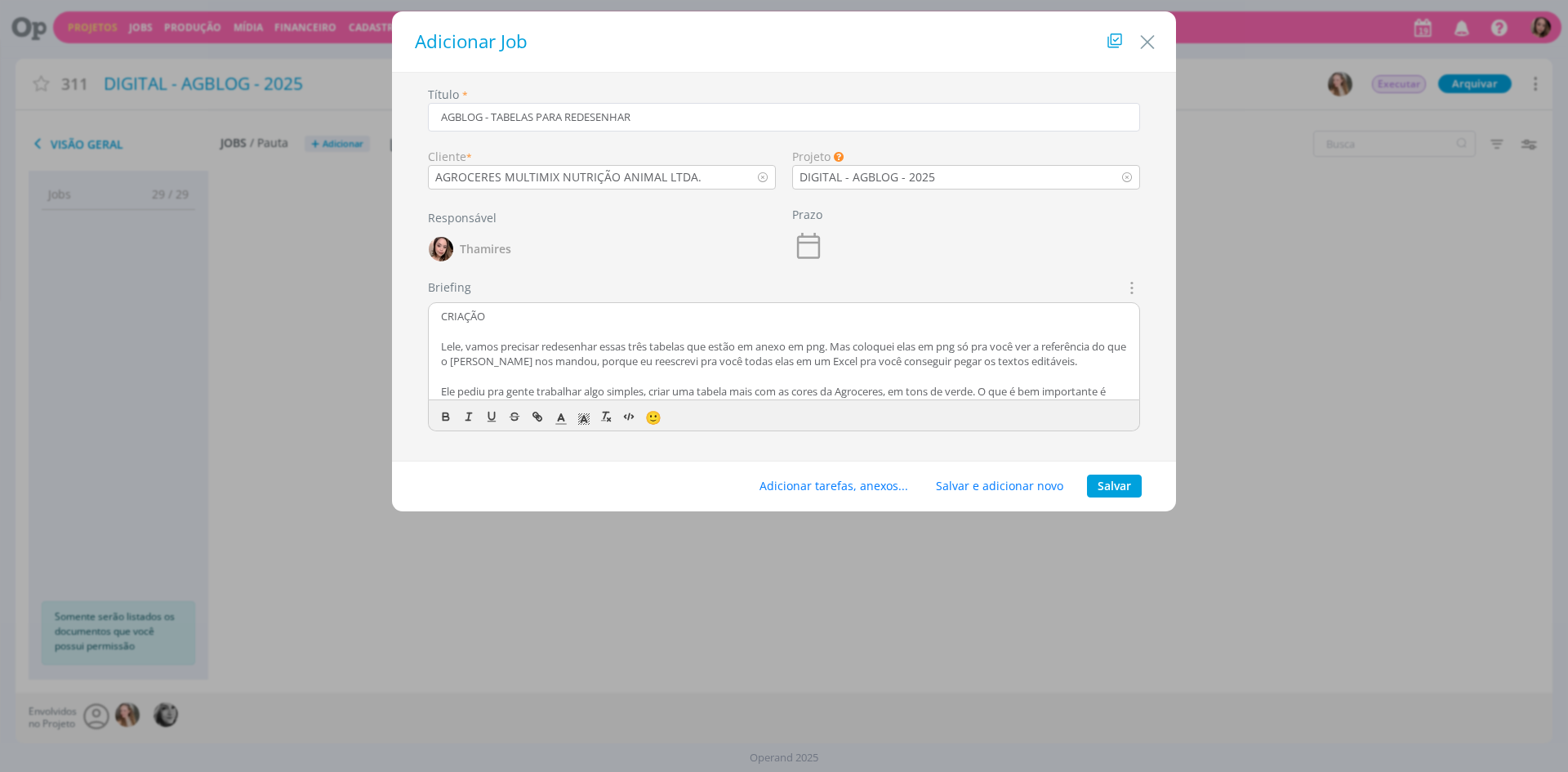
click at [481, 312] on p "CRIAÇÃO" at bounding box center [784, 316] width 686 height 15
click at [443, 421] on icon "dialog" at bounding box center [446, 417] width 13 height 13
click at [730, 350] on p "Lele, vamos precisar redesenhar essas três tabelas que estão em anexo em png. M…" at bounding box center [784, 354] width 686 height 30
click at [474, 118] on input "AGBLOG - TABELAS PARA REDESENHAR" at bounding box center [784, 117] width 712 height 28
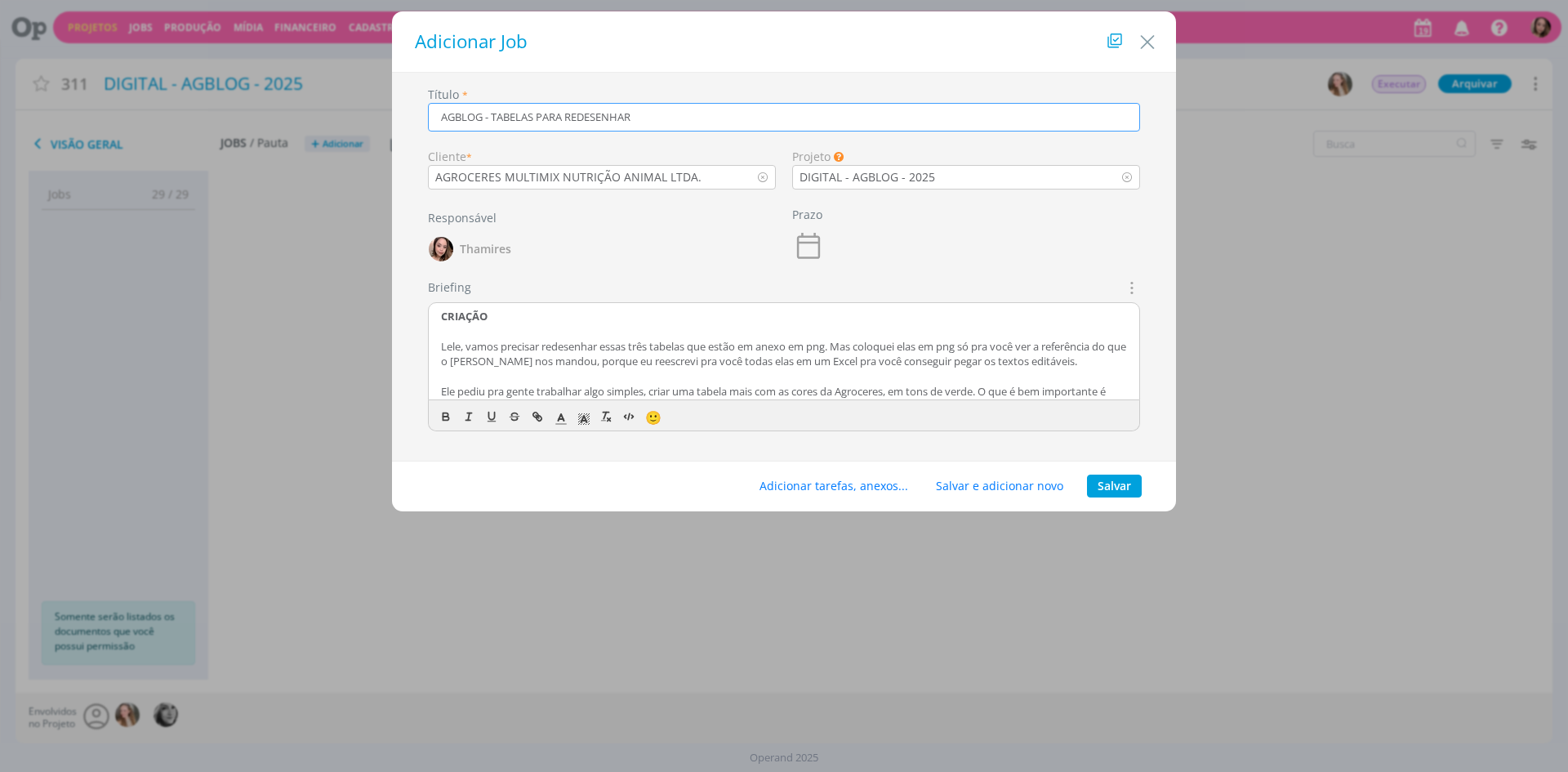
click at [474, 118] on input "AGBLOG - TABELAS PARA REDESENHAR" at bounding box center [784, 117] width 712 height 28
click at [474, 119] on input "AGBLOG - TABELAS PARA REDESENHAR" at bounding box center [784, 117] width 712 height 28
drag, startPoint x: 714, startPoint y: 375, endPoint x: 686, endPoint y: 353, distance: 35.6
click at [715, 375] on p "dialog" at bounding box center [784, 376] width 686 height 15
click at [863, 485] on button "Adicionar tarefas, anexos..." at bounding box center [833, 486] width 169 height 23
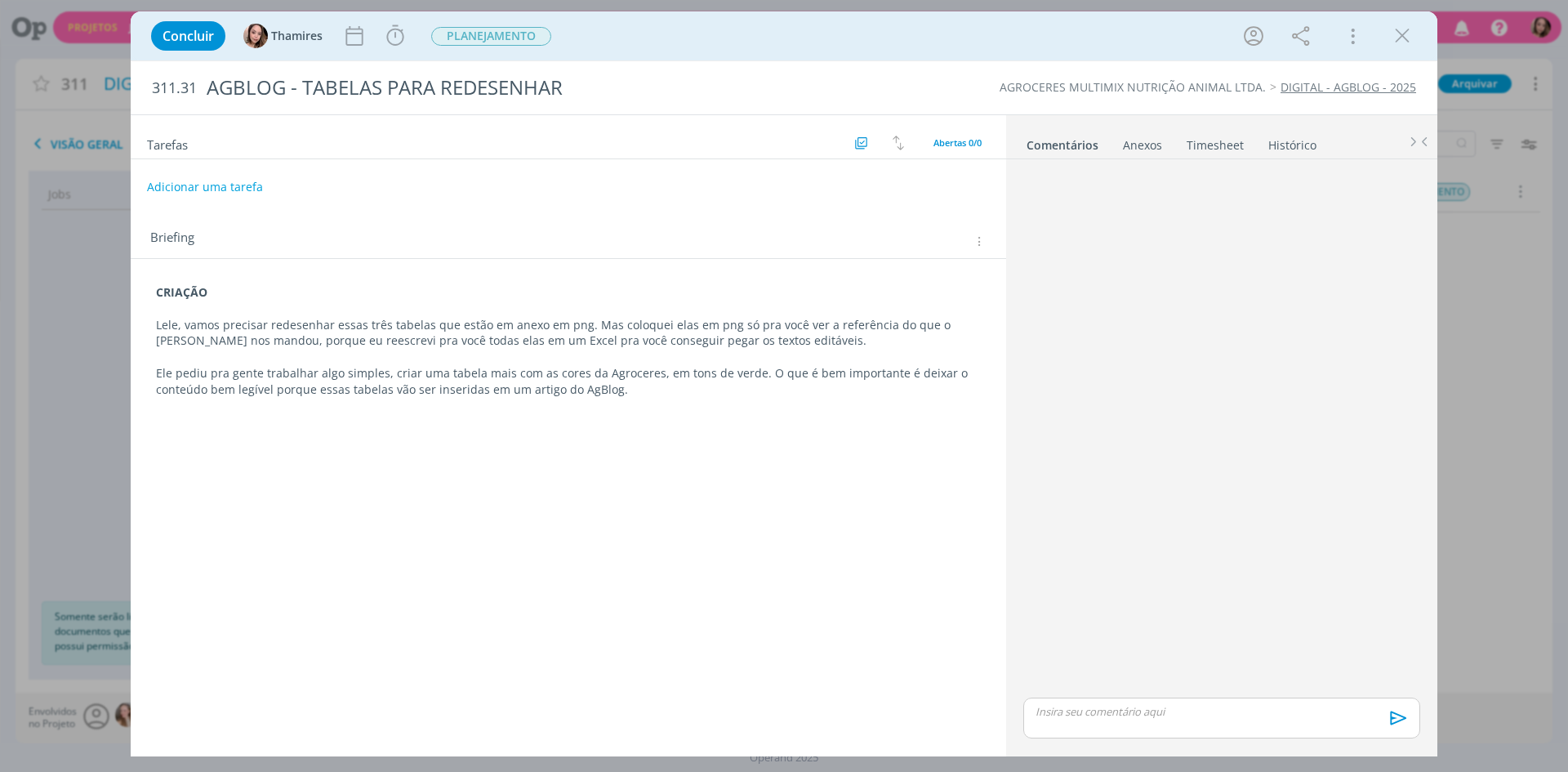
click at [182, 294] on strong "CRIAÇÃO" at bounding box center [182, 292] width 51 height 15
click at [182, 294] on strong "CRIAÇÃO" at bounding box center [183, 293] width 51 height 15
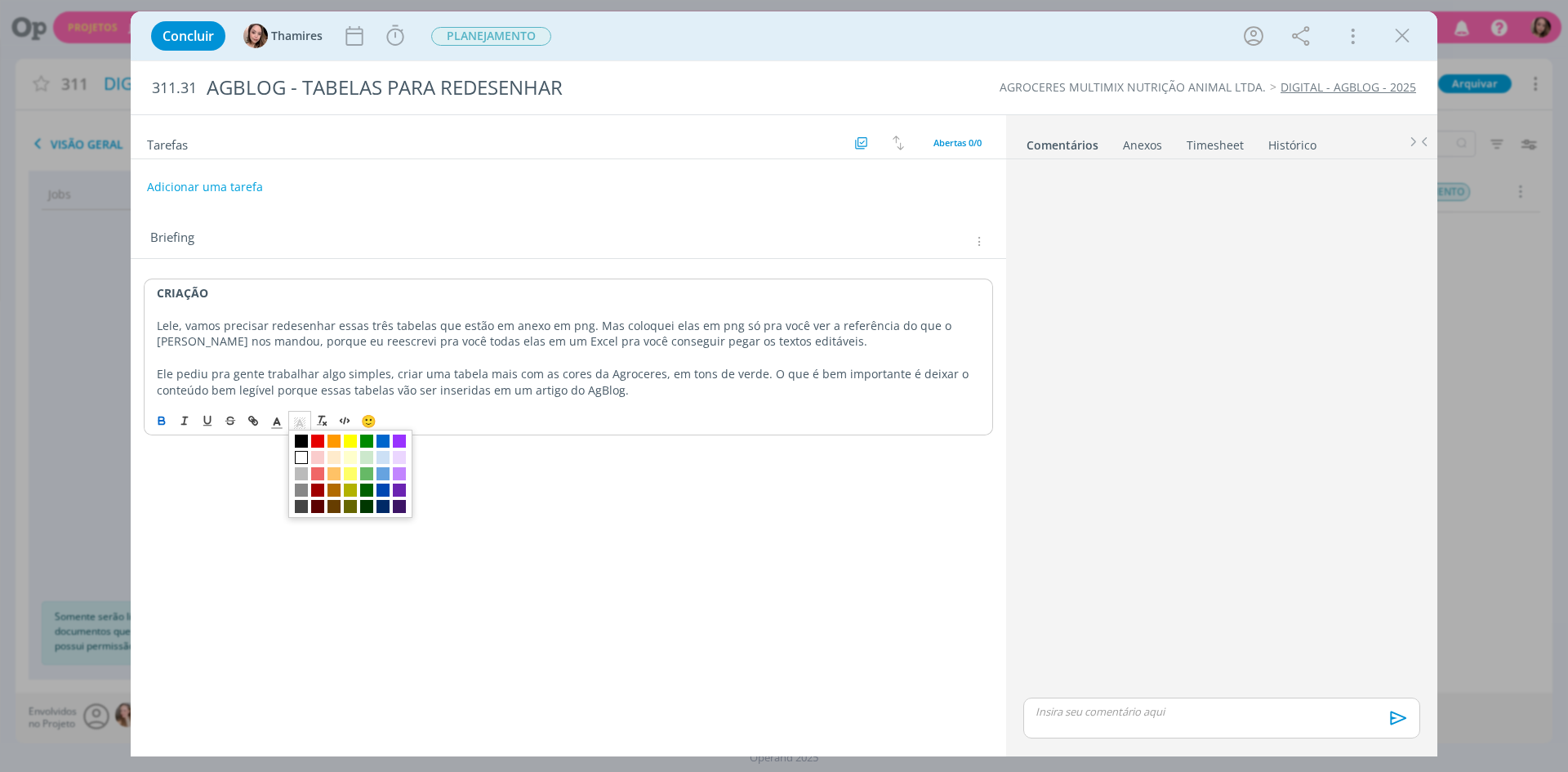
click at [296, 424] on icon "dialog" at bounding box center [300, 423] width 15 height 15
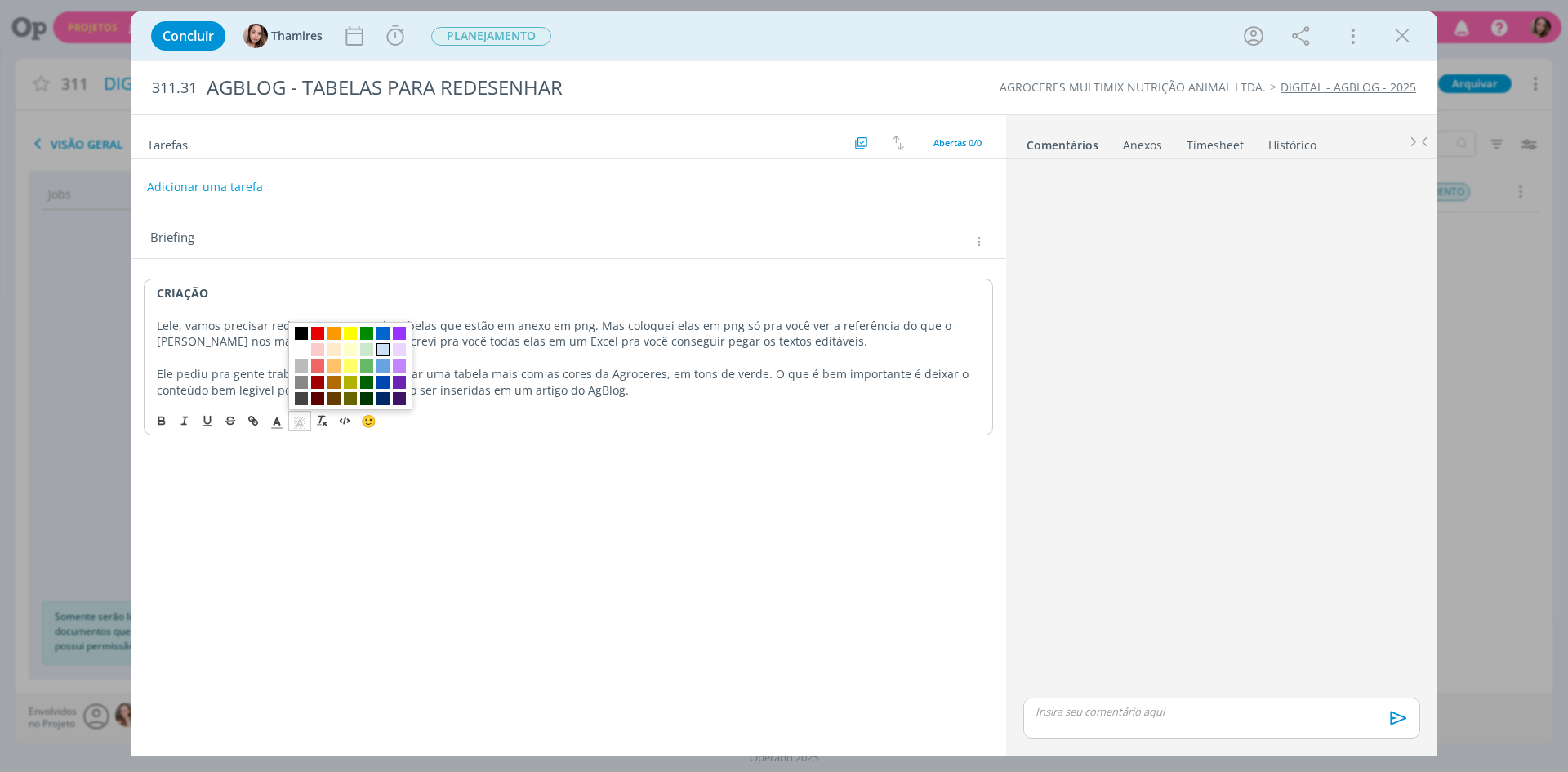
click at [380, 349] on span "dialog" at bounding box center [383, 350] width 13 height 13
drag, startPoint x: 472, startPoint y: 367, endPoint x: 463, endPoint y: 370, distance: 9.5
click at [472, 368] on p "Ele pediu pra gente trabalhar algo simples, criar uma tabela mais com as cores …" at bounding box center [568, 382] width 823 height 33
click at [185, 184] on button "Adicionar uma tarefa" at bounding box center [204, 186] width 116 height 27
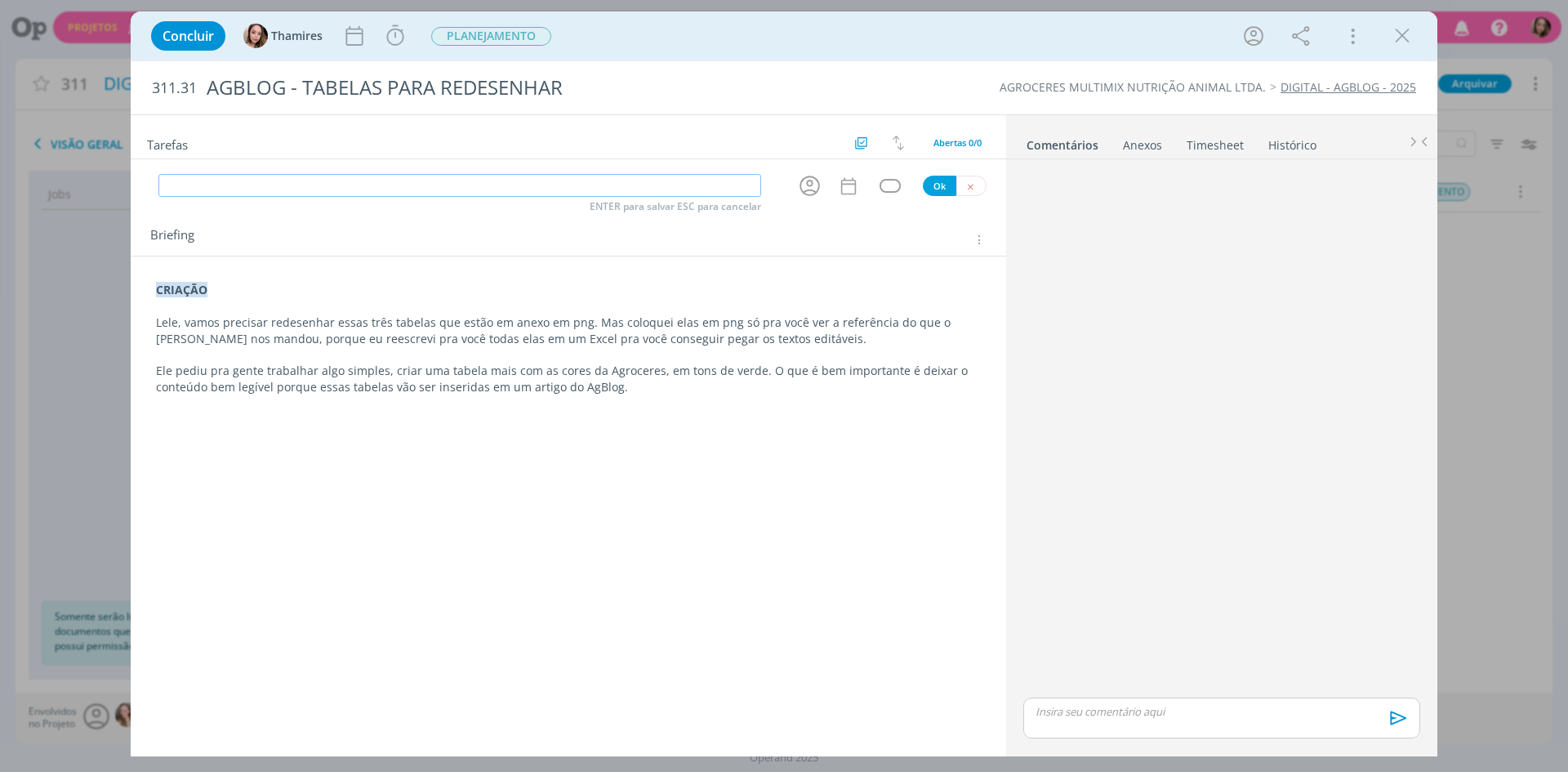
click at [185, 184] on input "dialog" at bounding box center [459, 186] width 603 height 23
type input "R"
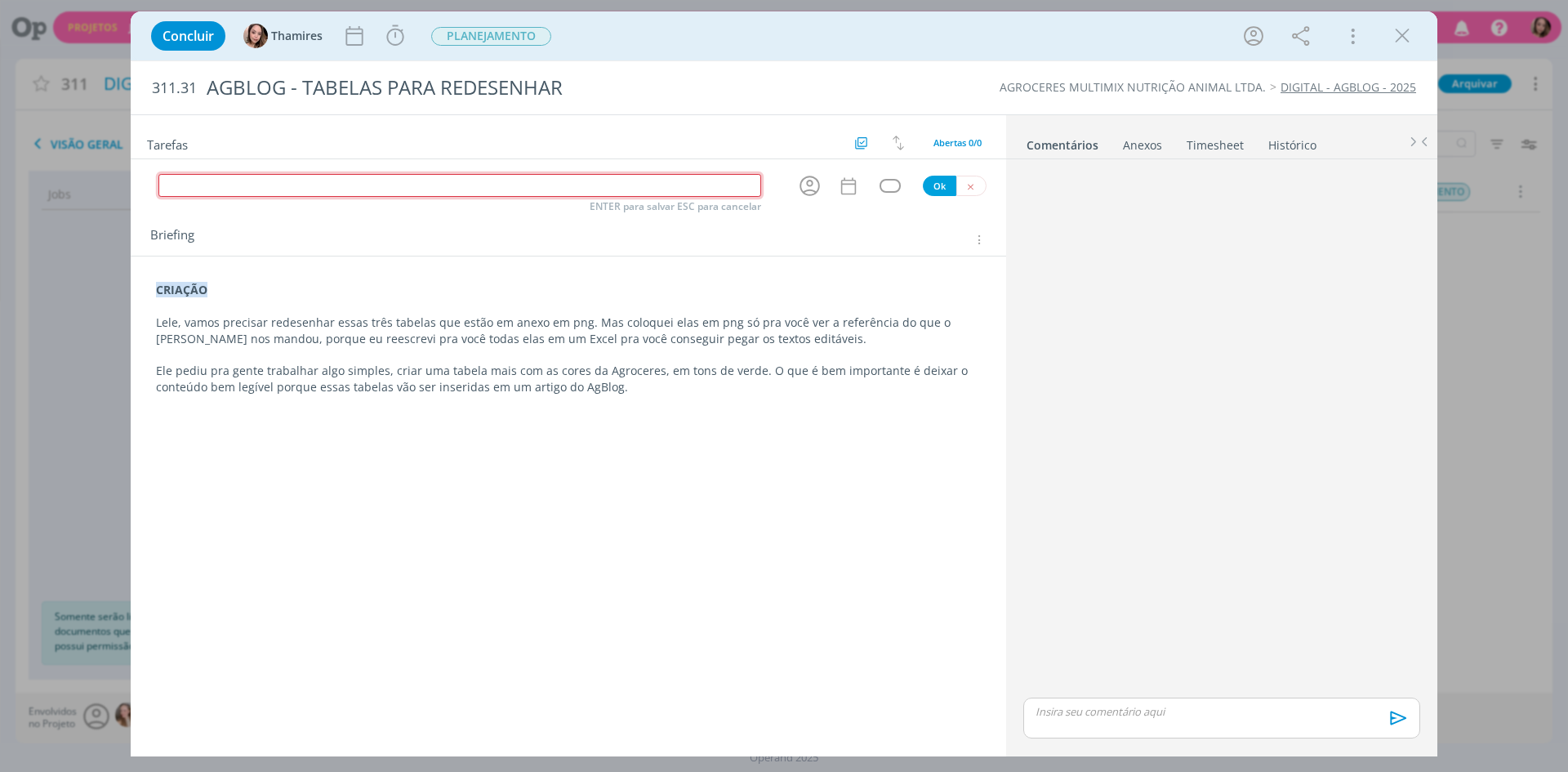
type input "D"
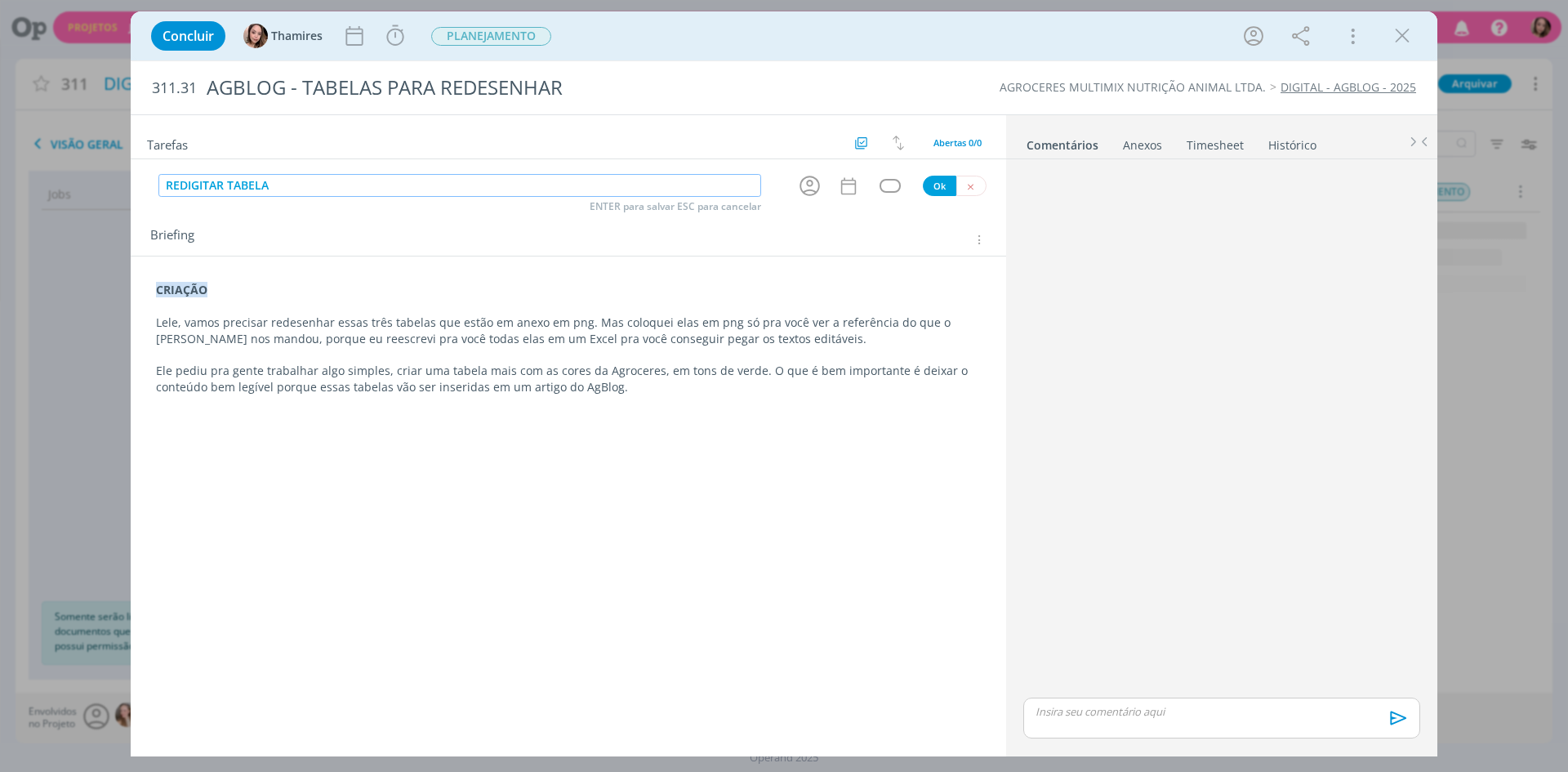
type input "REDIGITAR TABELA"
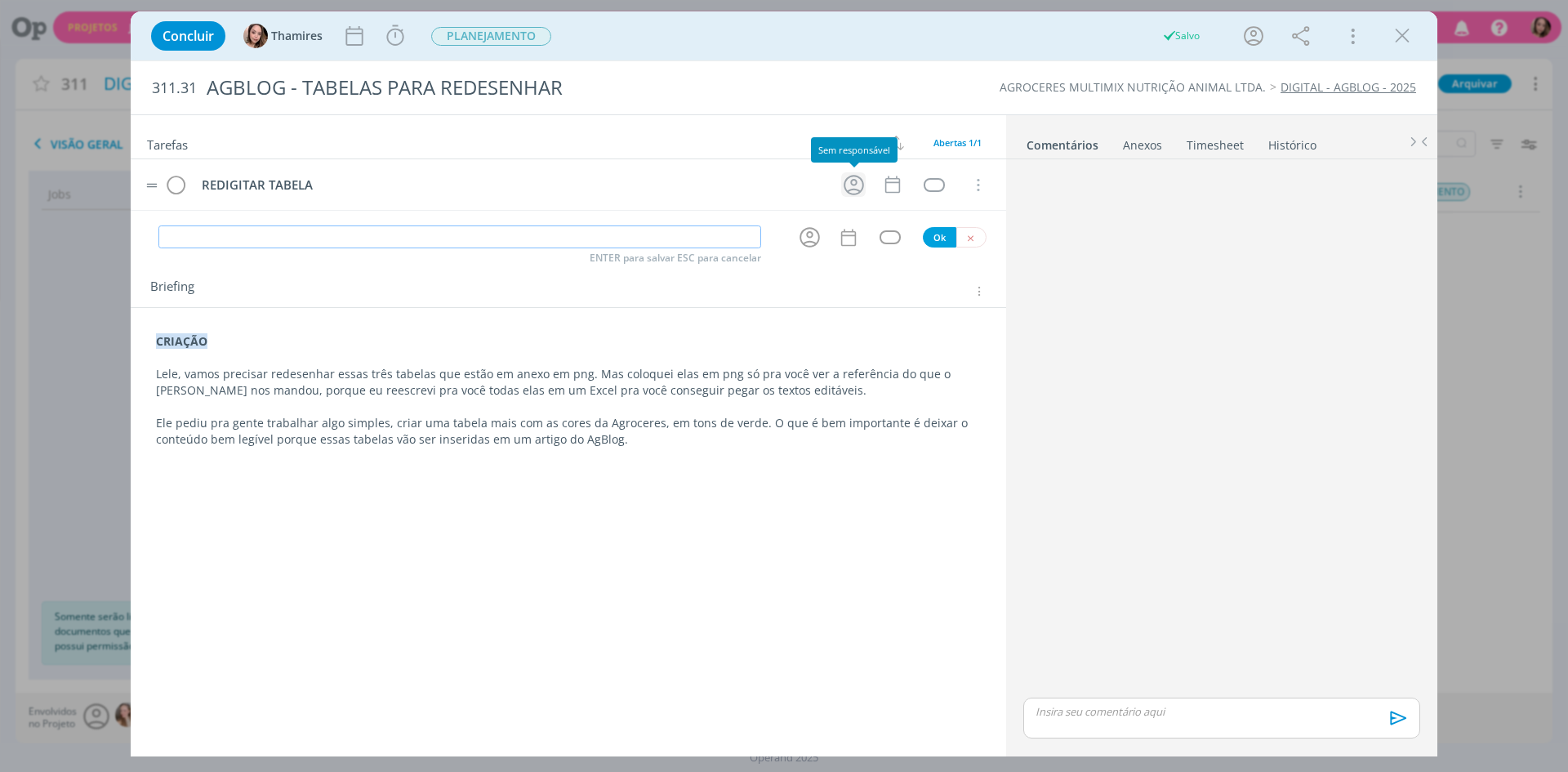
click at [852, 186] on icon "dialog" at bounding box center [853, 185] width 26 height 26
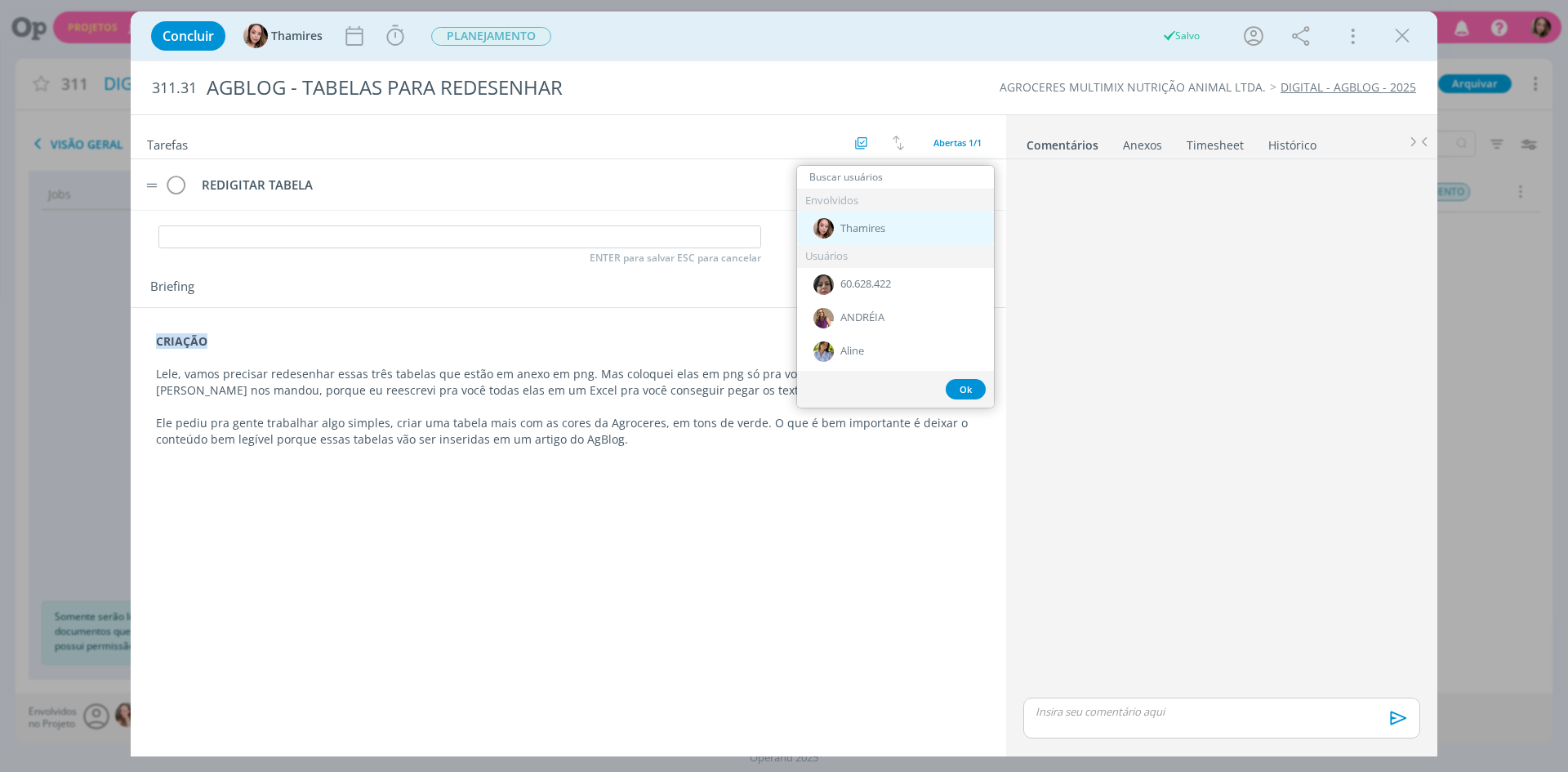
click at [855, 219] on div "Thamires" at bounding box center [896, 227] width 197 height 33
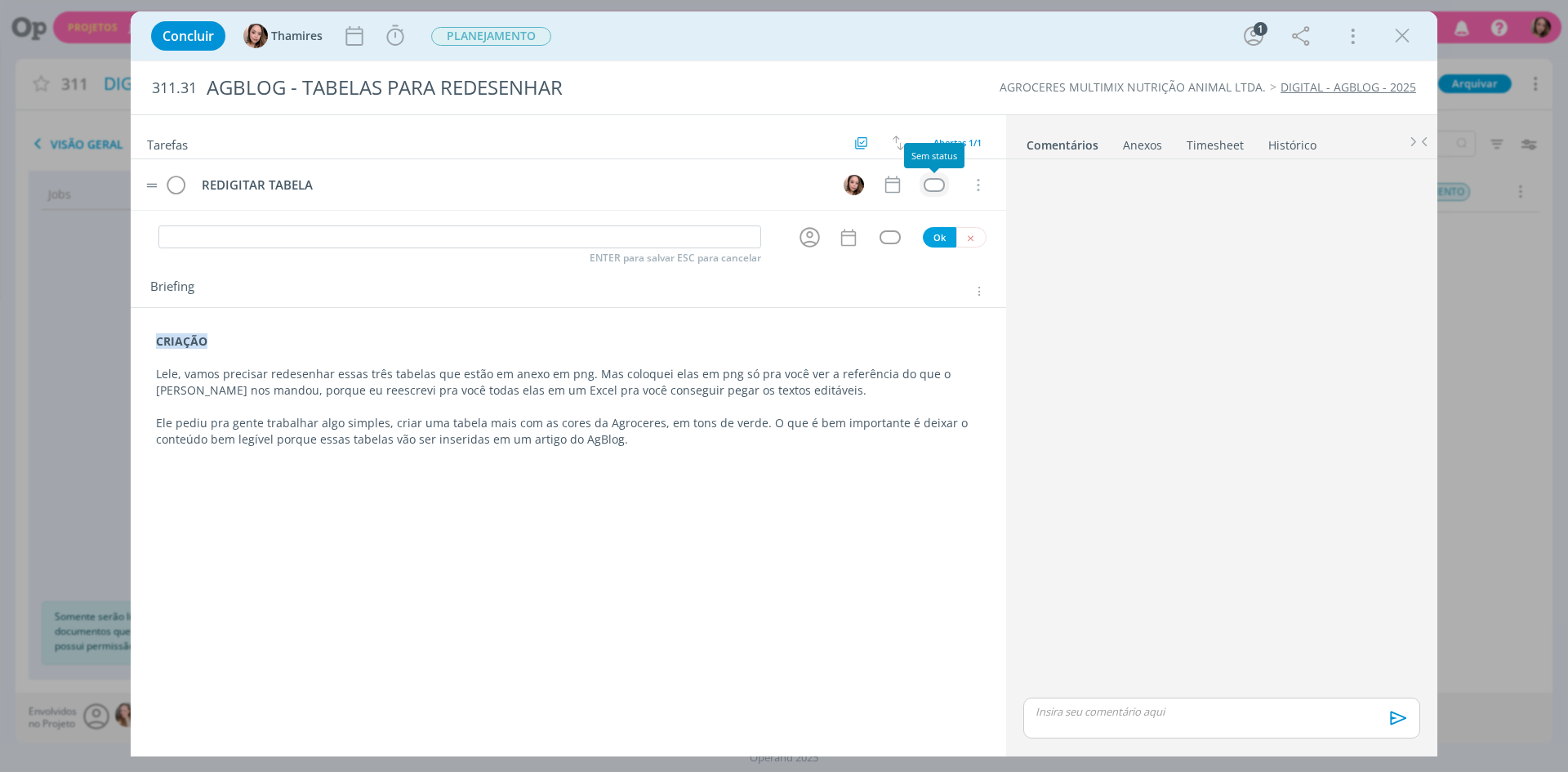
click at [937, 184] on div "dialog" at bounding box center [935, 185] width 21 height 14
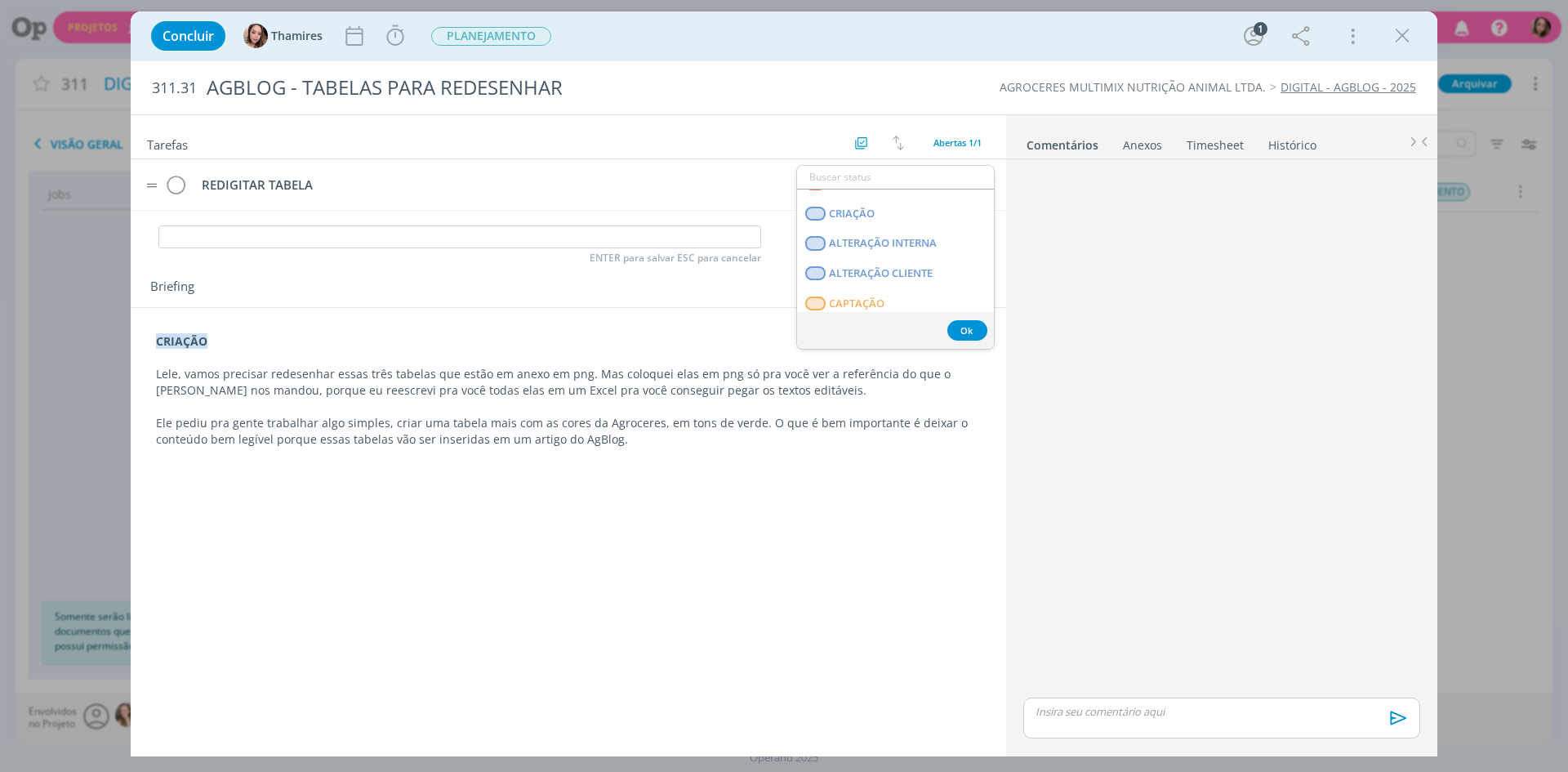
scroll to position [408, 0]
click at [868, 244] on span "T - LIBERADO" at bounding box center [863, 245] width 66 height 13
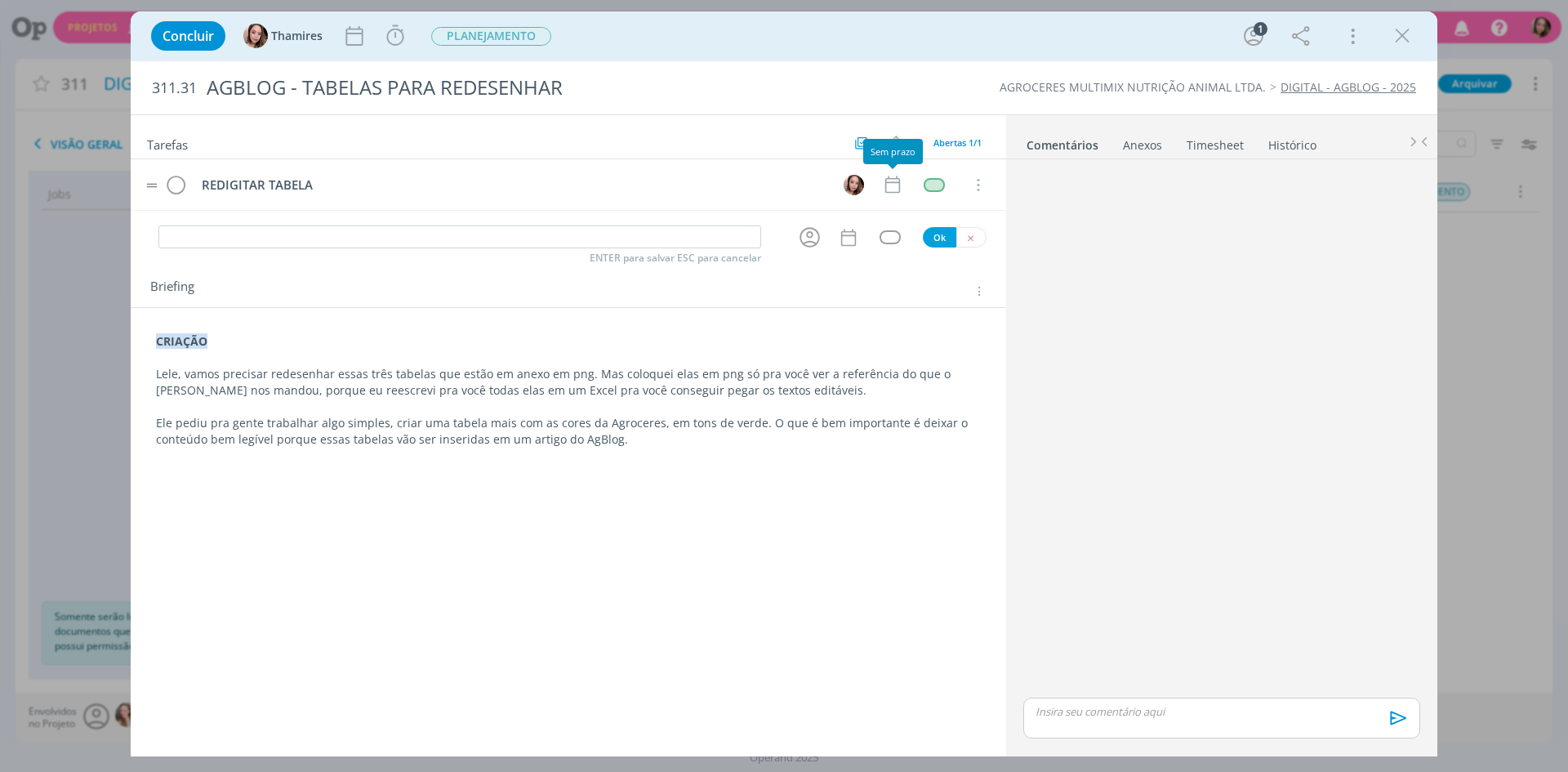
click at [896, 198] on tr "REDIGITAR TABELA Cancelar" at bounding box center [568, 185] width 876 height 51
click at [900, 190] on icon "dialog" at bounding box center [893, 185] width 15 height 17
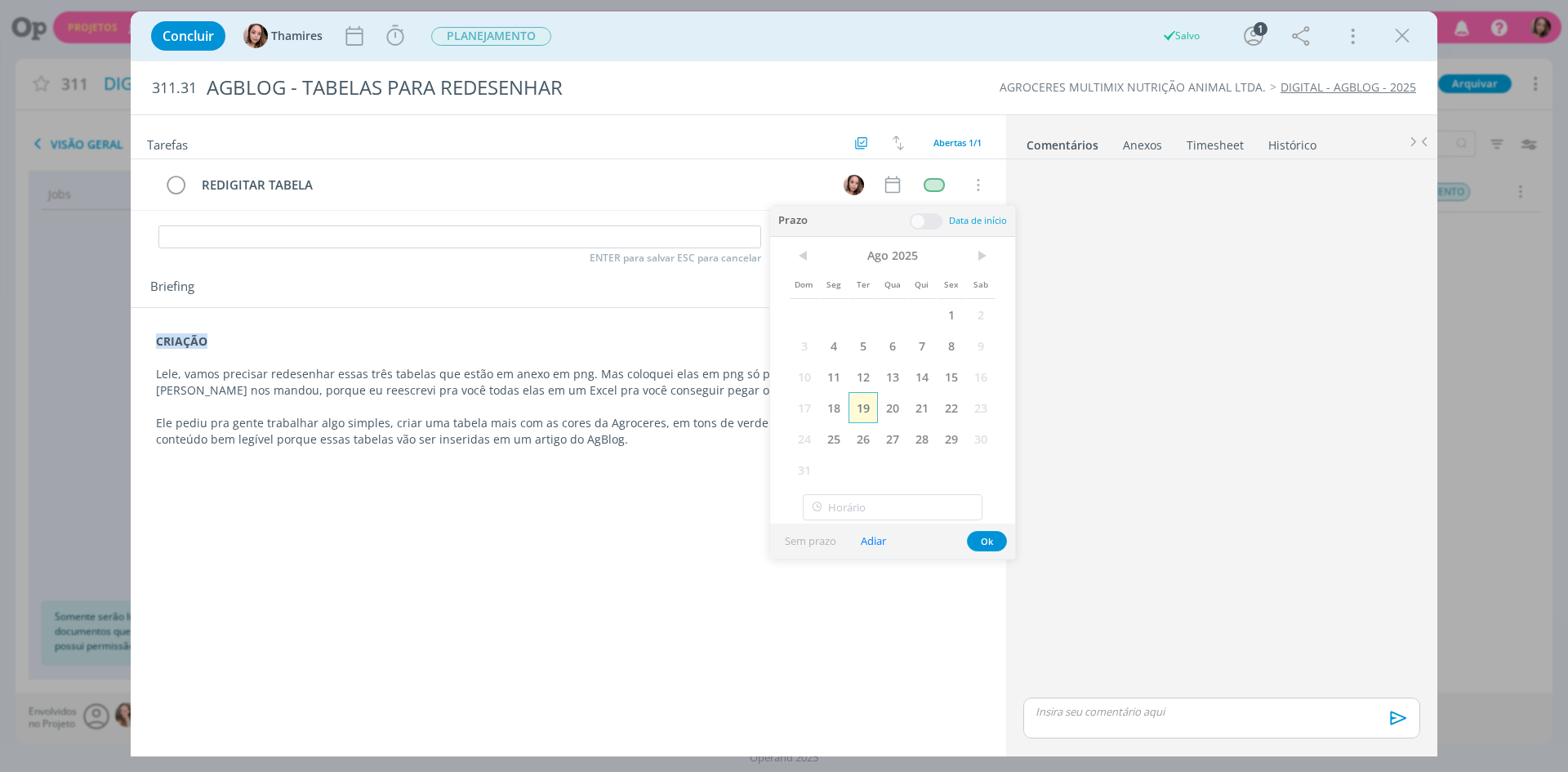
click at [867, 413] on span "19" at bounding box center [863, 407] width 29 height 31
click at [971, 538] on button "Ok" at bounding box center [987, 542] width 40 height 21
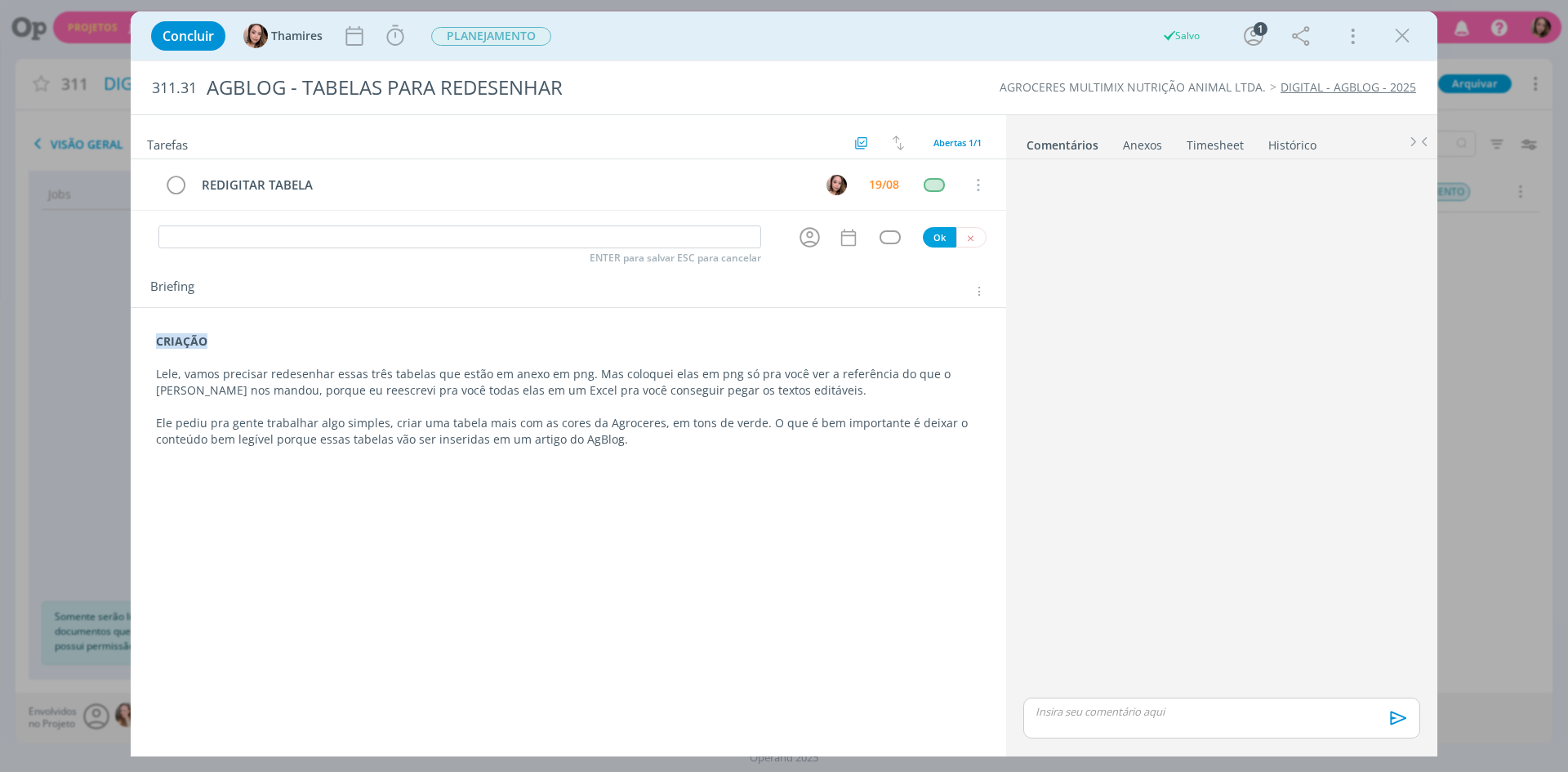
click at [929, 514] on div "Tarefas Usar Job de template Criar template a partir deste job Visualizar Templ…" at bounding box center [568, 429] width 876 height 628
click at [793, 409] on p "dialog" at bounding box center [568, 406] width 825 height 16
click at [800, 385] on p "Lele, vamos precisar redesenhar essas três tabelas que estão em anexo em png. M…" at bounding box center [568, 383] width 823 height 33
click at [686, 443] on p "Ele pediu pra gente trabalhar algo simples, criar uma tabela mais com as cores …" at bounding box center [568, 432] width 823 height 33
click at [407, 504] on p "E o tamanho" at bounding box center [568, 504] width 825 height 16
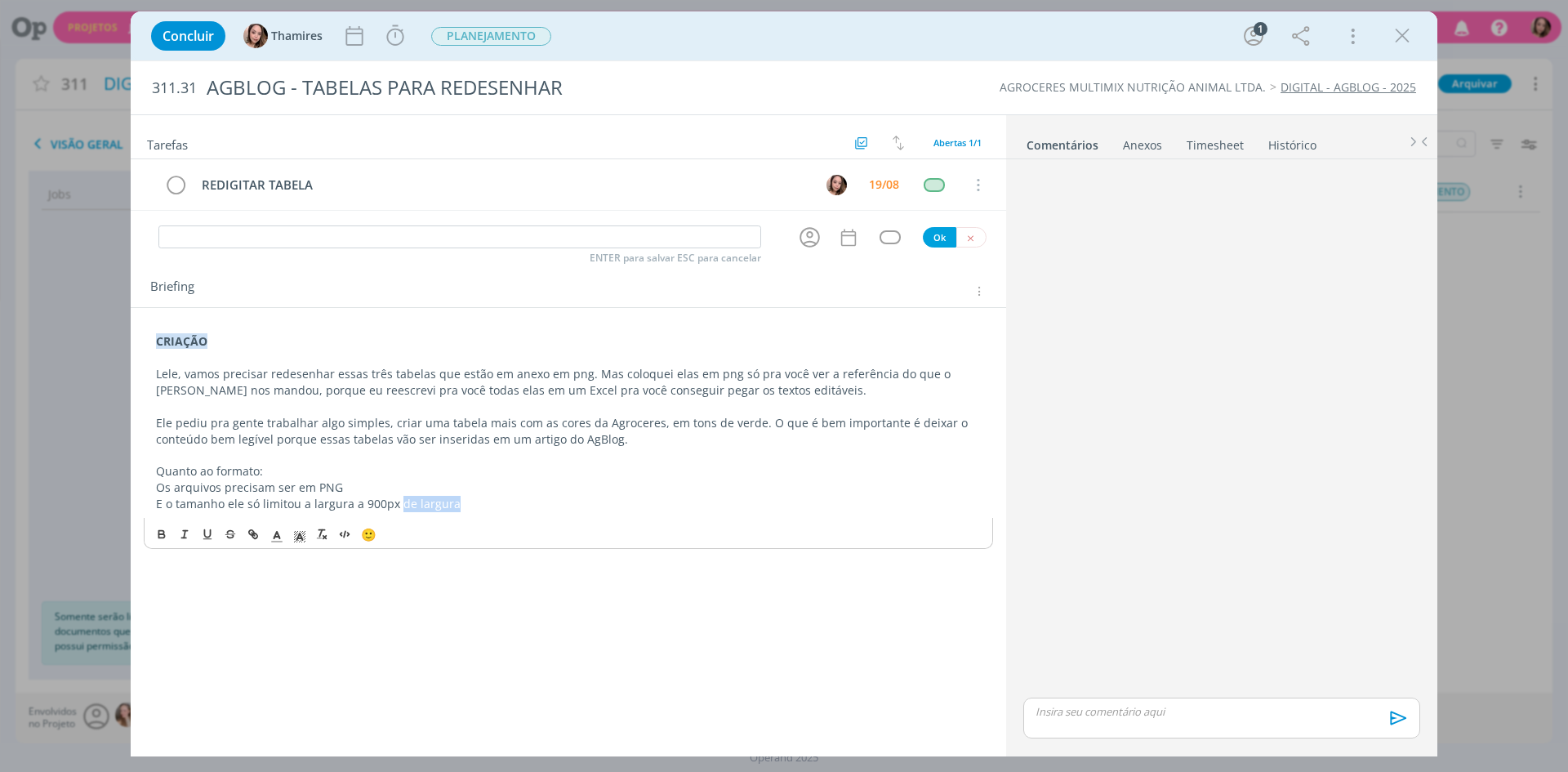
drag, startPoint x: 397, startPoint y: 505, endPoint x: 498, endPoint y: 512, distance: 101.2
click at [498, 512] on div "CRIAÇÃO Lele, vamos precisar redesenhar essas três tabelas que estão em anexo e…" at bounding box center [568, 422] width 849 height 190
click at [179, 499] on p "E o tamanho ele só limitou a largura a 900px, não tem limite de altura." at bounding box center [568, 504] width 825 height 16
click at [389, 402] on p "dialog" at bounding box center [568, 406] width 825 height 16
click at [369, 491] on p "Os arquivos precisam ser em PNG" at bounding box center [568, 487] width 825 height 16
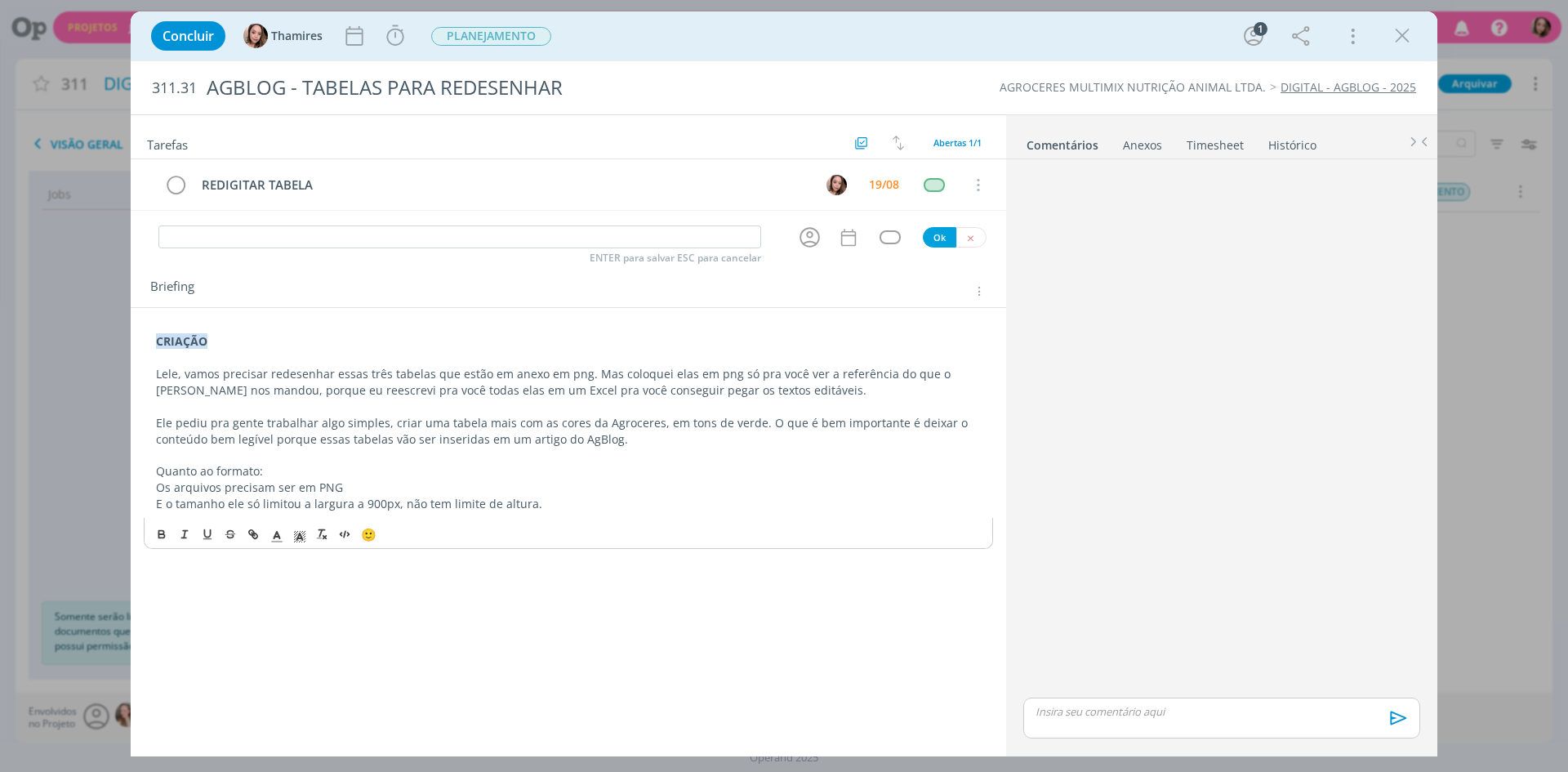
click at [310, 488] on p "Os arquivos precisam ser em PNG" at bounding box center [568, 487] width 825 height 16
drag, startPoint x: 219, startPoint y: 491, endPoint x: 244, endPoint y: 482, distance: 26.6
click at [220, 491] on p "Os arquivos precisam ser em PNG" at bounding box center [568, 487] width 825 height 16
drag, startPoint x: 151, startPoint y: 487, endPoint x: 378, endPoint y: 493, distance: 227.1
click at [378, 493] on div "CRIAÇÃO Lele, vamos precisar redesenhar essas três tabelas que estão em anexo e…" at bounding box center [568, 422] width 849 height 190
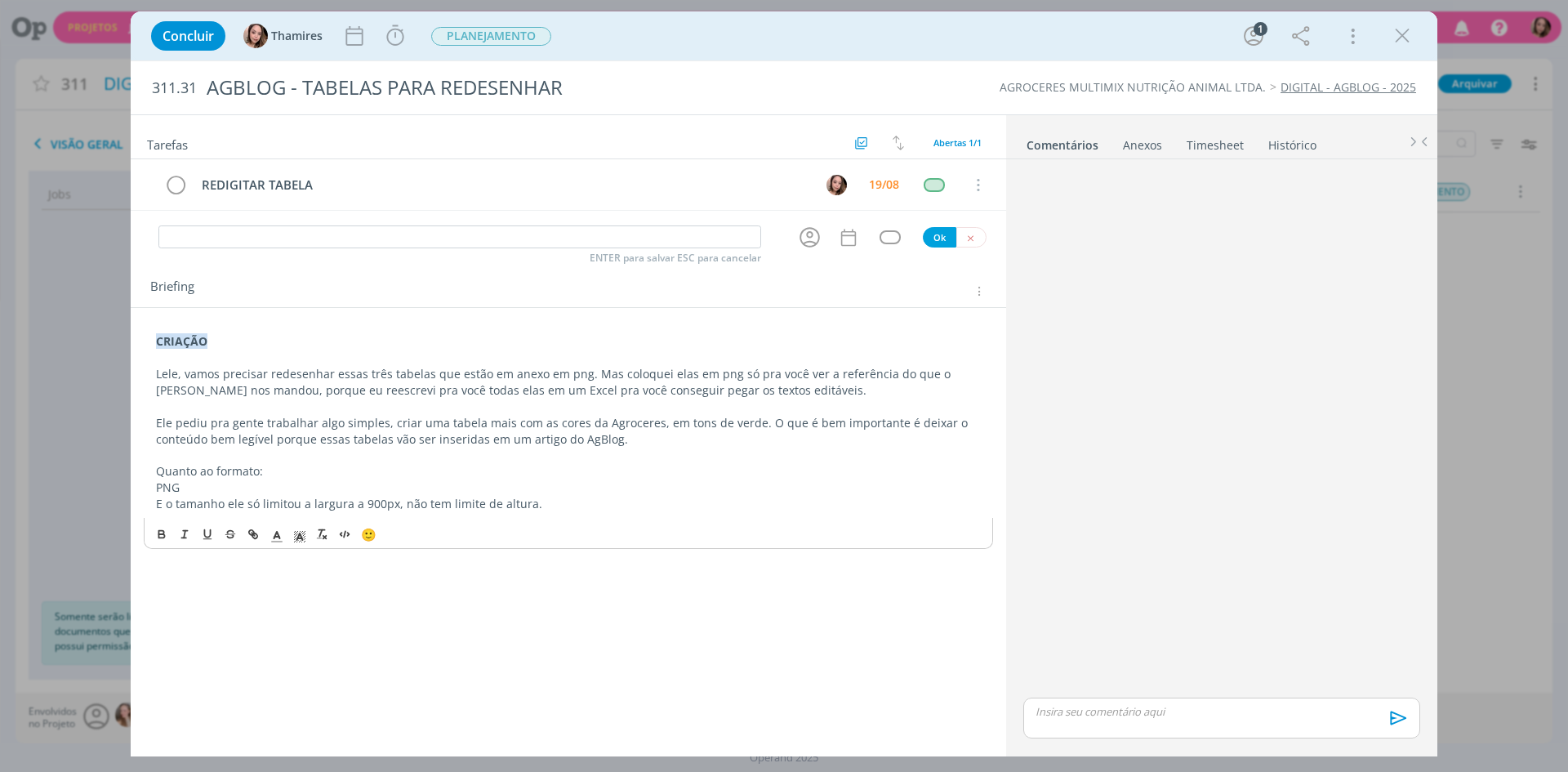
click at [176, 494] on p "PNG" at bounding box center [568, 487] width 825 height 16
click at [158, 494] on p "PNG" at bounding box center [568, 487] width 825 height 16
click at [468, 468] on p "Quanto ao formato:" at bounding box center [568, 471] width 825 height 16
click at [419, 476] on p "Quanto ao formato:" at bounding box center [568, 471] width 825 height 16
click at [378, 483] on p "Ele pediu pra salvarmos em PNG" at bounding box center [568, 487] width 825 height 16
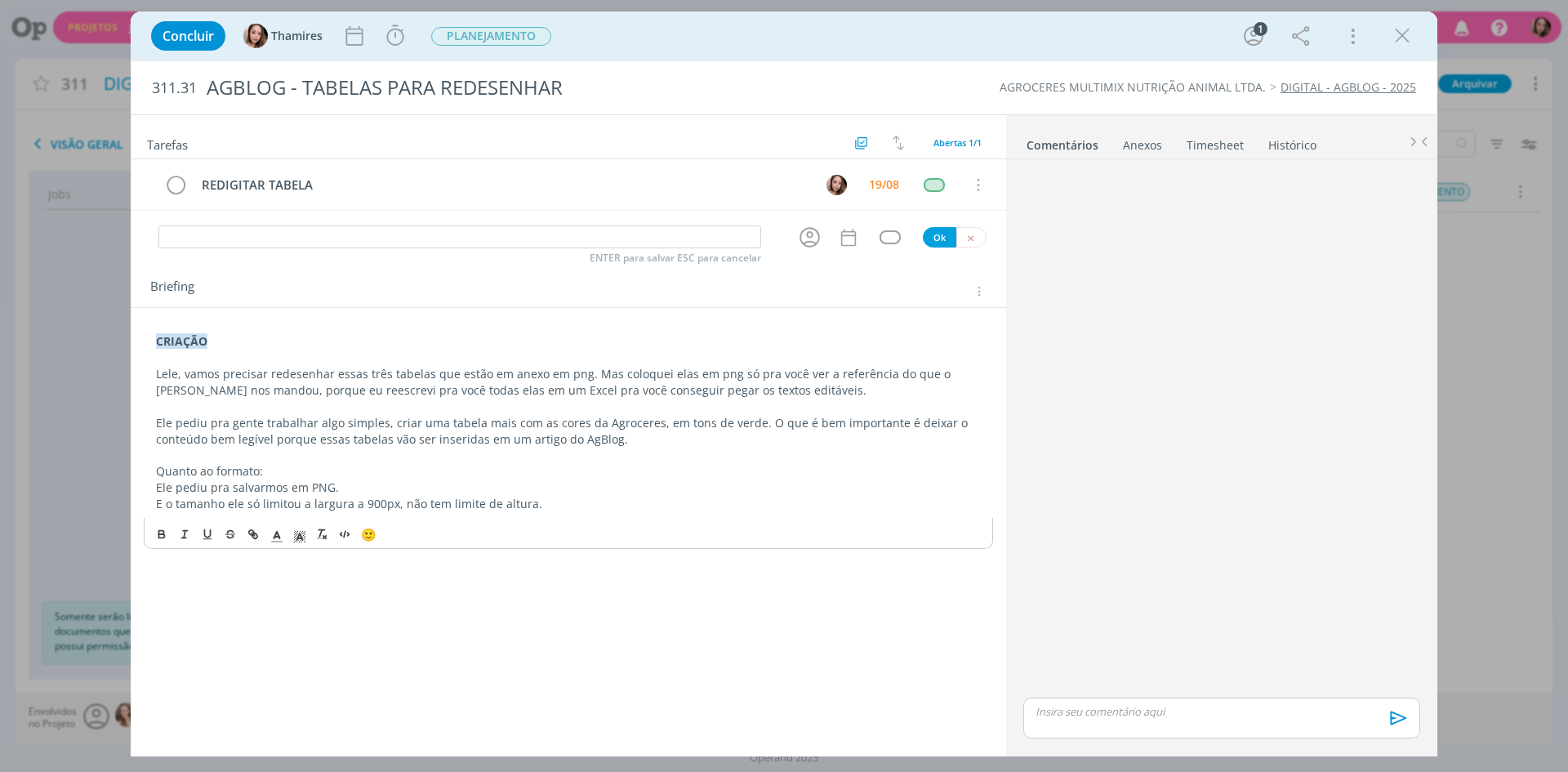
click at [475, 491] on p "Ele pediu pra salvarmos em PNG." at bounding box center [568, 487] width 825 height 16
click at [547, 494] on p "Ele pediu pra salvarmos em PNG." at bounding box center [568, 487] width 825 height 16
click at [548, 508] on p "E o tamanho ele só limitou a largura a 900px, não tem limite de altura." at bounding box center [568, 504] width 825 height 16
click at [621, 478] on p "Quanto ao formato:" at bounding box center [568, 471] width 825 height 16
click at [1154, 145] on div "Anexos 0" at bounding box center [1142, 145] width 39 height 16
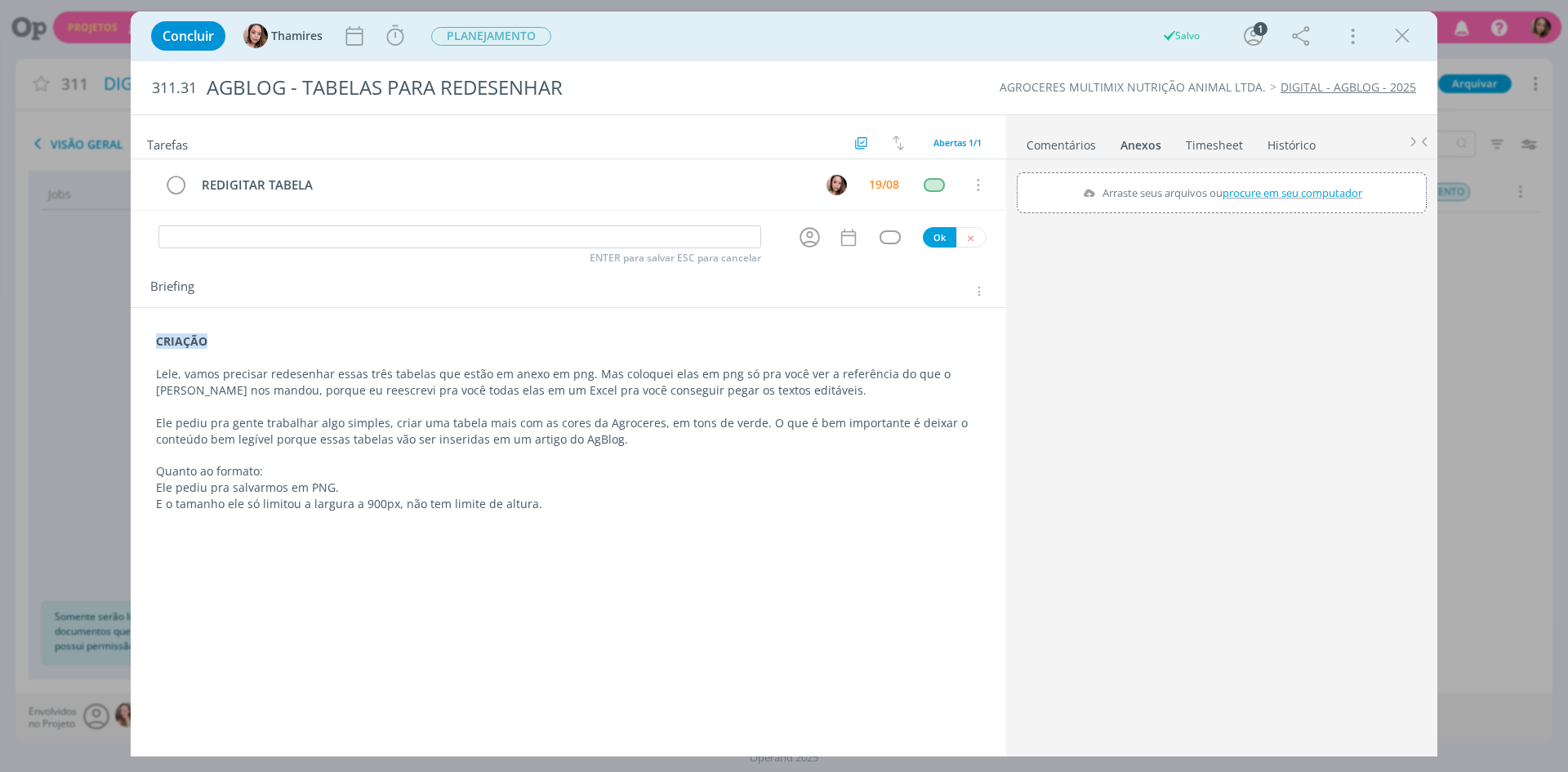
click at [1309, 189] on span "procure em seu computador" at bounding box center [1292, 193] width 140 height 15
click at [1309, 177] on input "Arraste seus arquivos ou procure em seu computador" at bounding box center [1221, 174] width 410 height 5
type input "C:\fakepath\tabela (3).png"
